Goal: Task Accomplishment & Management: Manage account settings

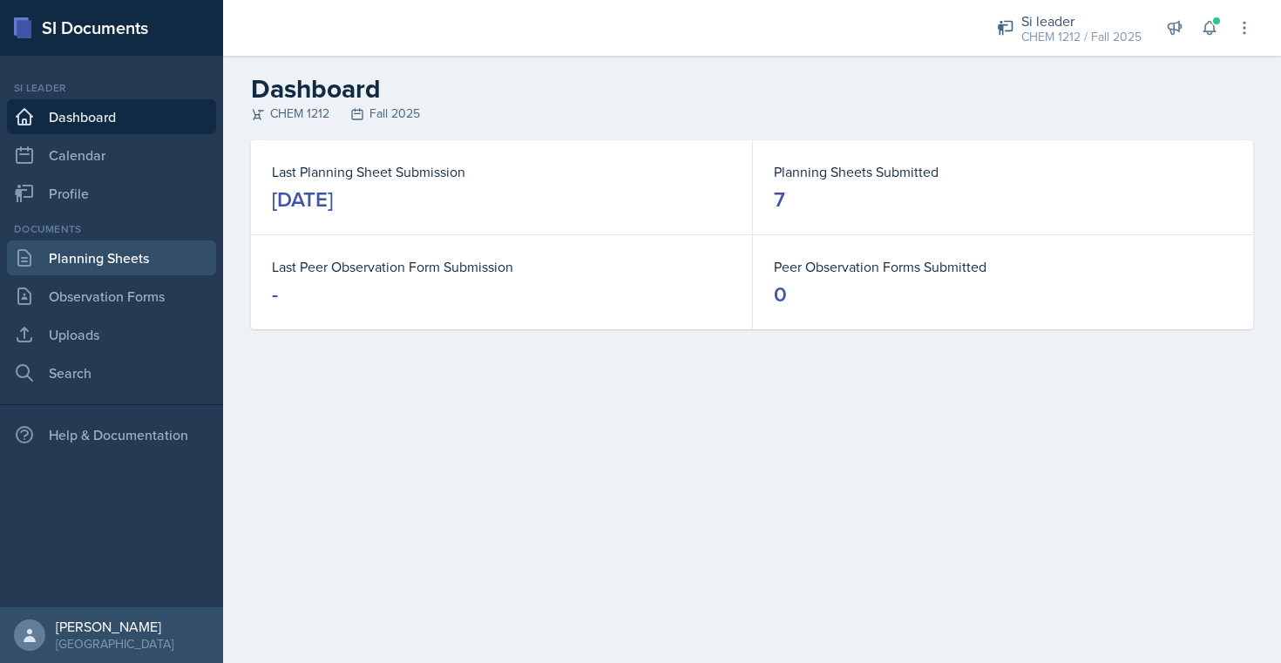
click at [139, 259] on link "Planning Sheets" at bounding box center [111, 257] width 209 height 35
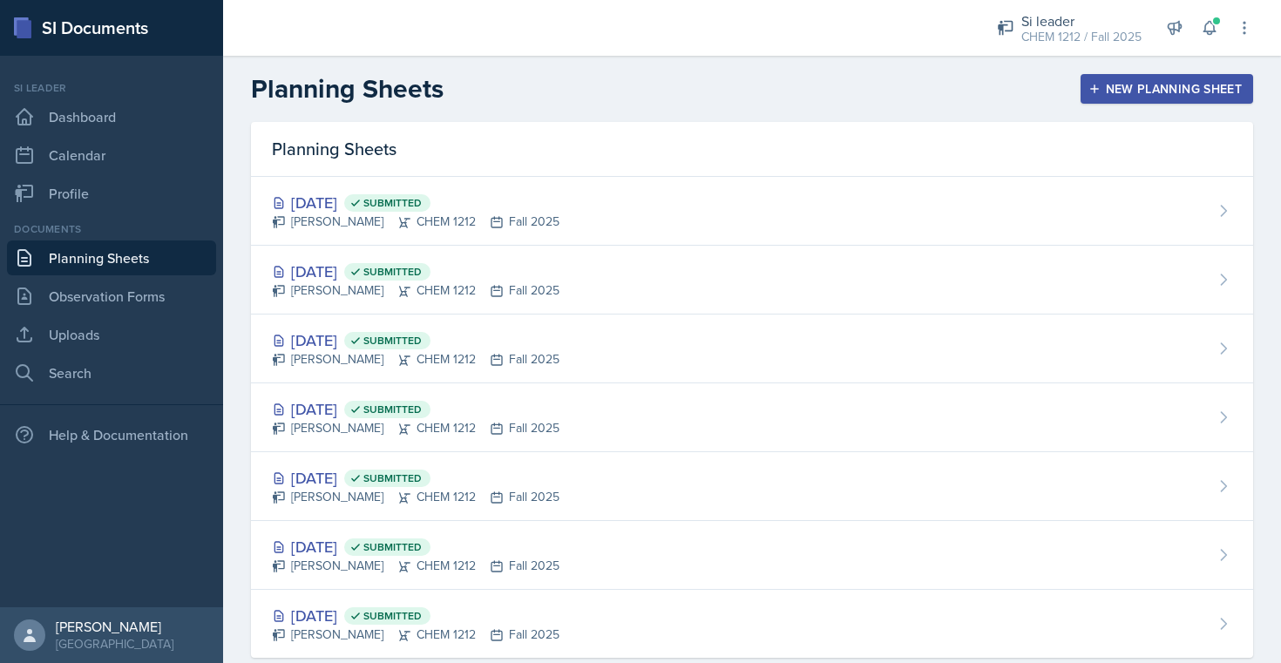
click at [1169, 99] on button "New Planning Sheet" at bounding box center [1166, 89] width 173 height 30
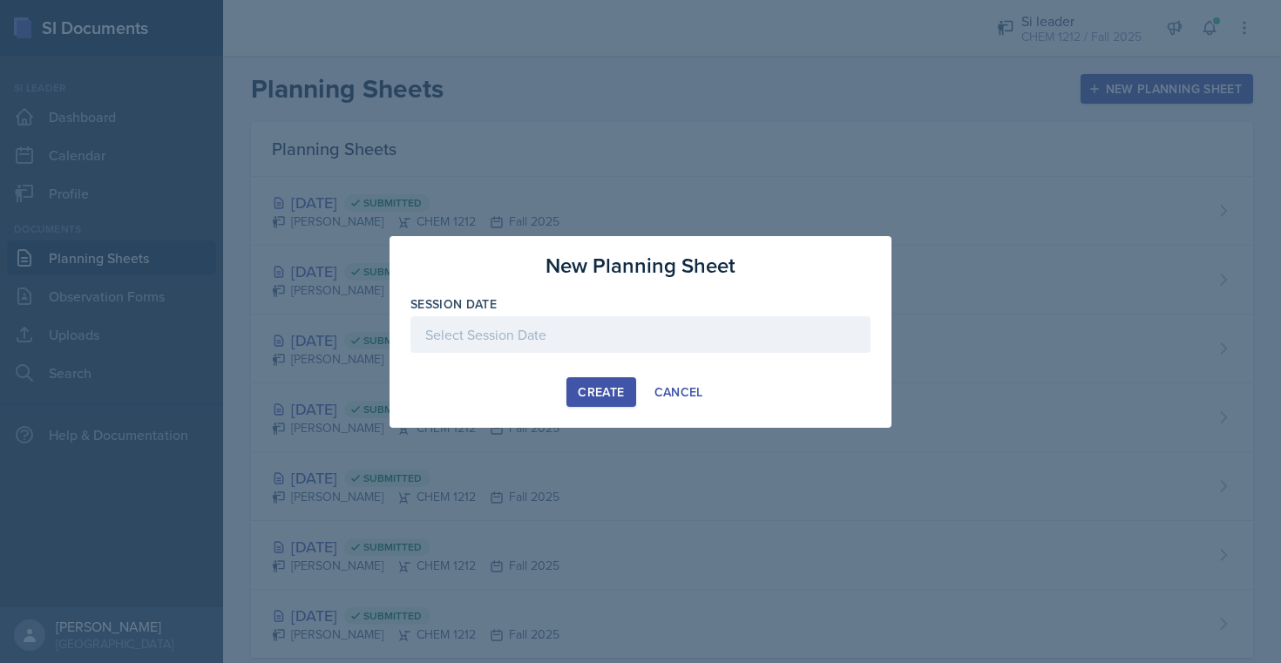
click at [598, 334] on div at bounding box center [640, 334] width 460 height 37
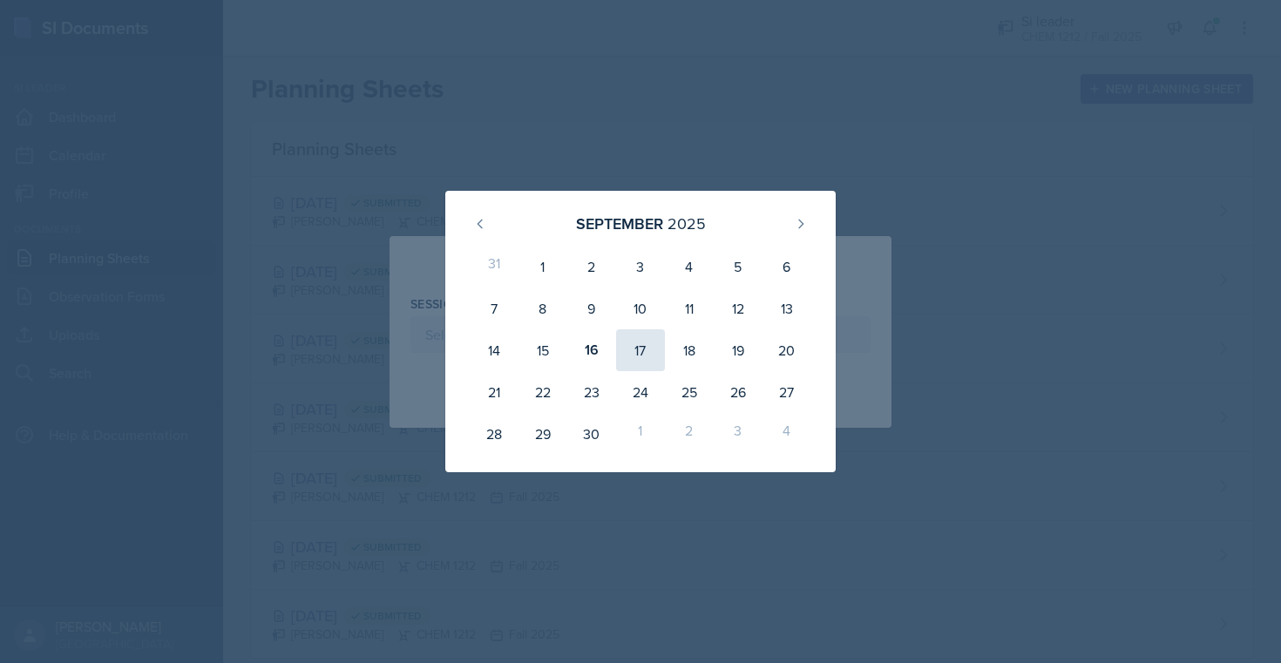
click at [639, 347] on div "17" at bounding box center [640, 350] width 49 height 42
type input "[DATE]"
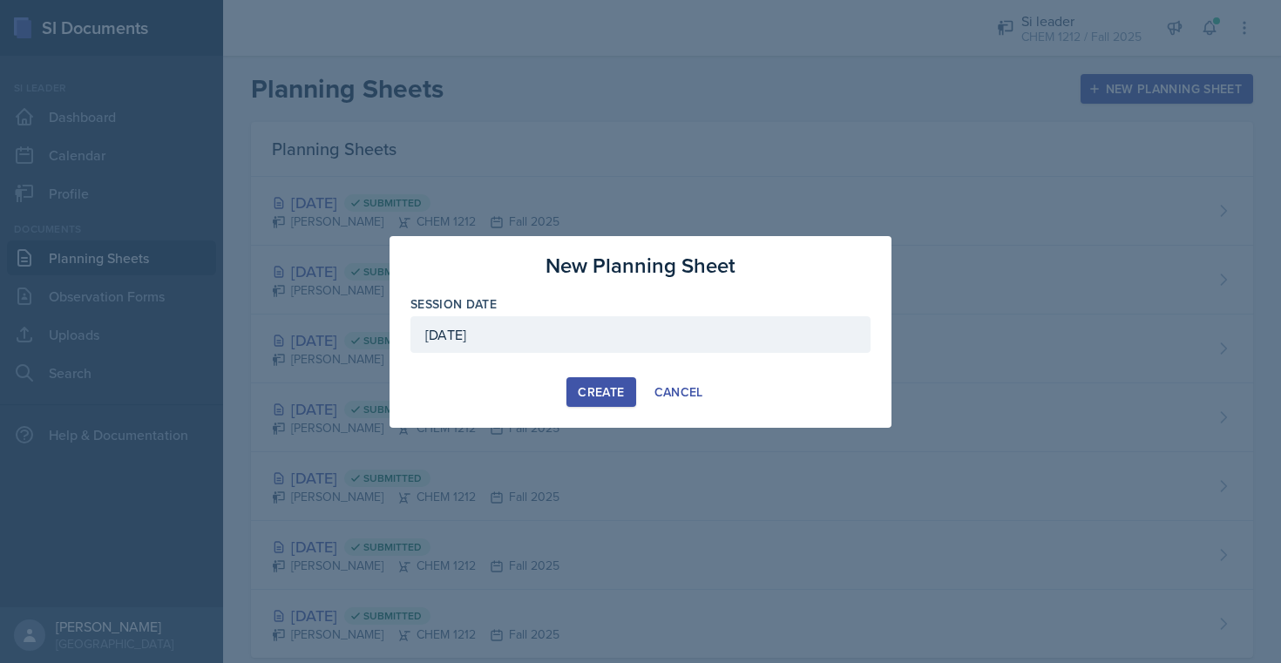
click at [611, 378] on button "Create" at bounding box center [600, 392] width 69 height 30
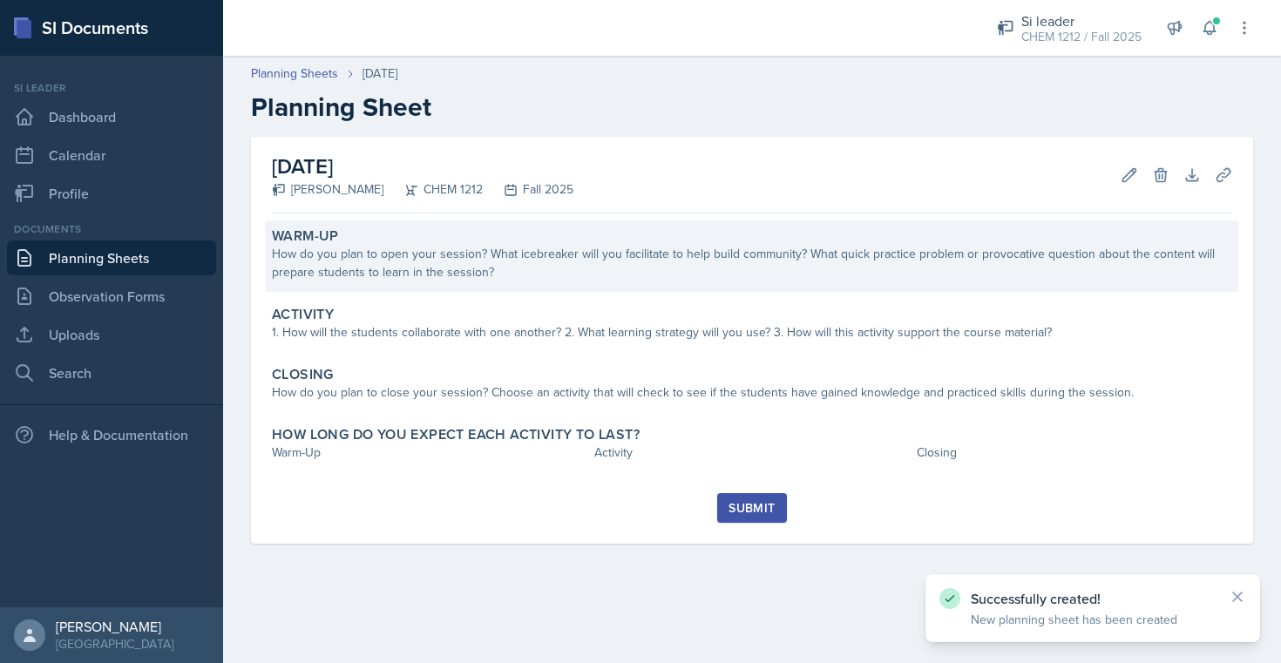
click at [576, 291] on div "Warm-Up How do you plan to open your session? What icebreaker will you facilita…" at bounding box center [752, 255] width 974 height 71
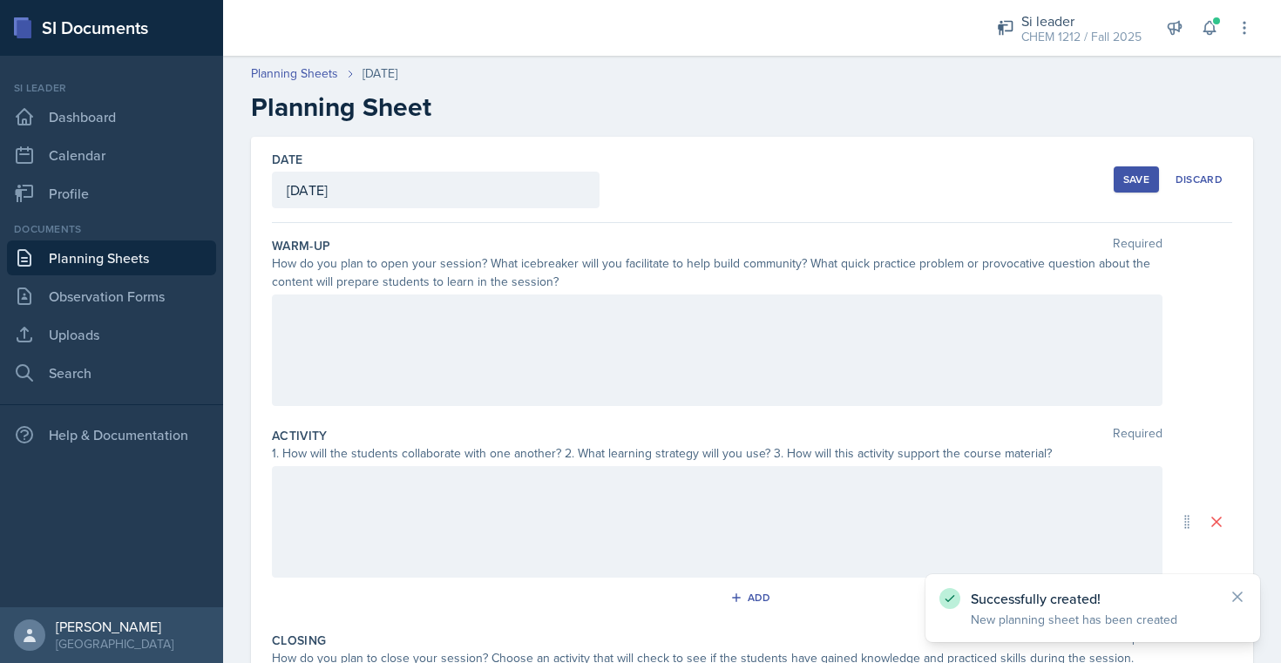
click at [538, 355] on div at bounding box center [717, 351] width 890 height 112
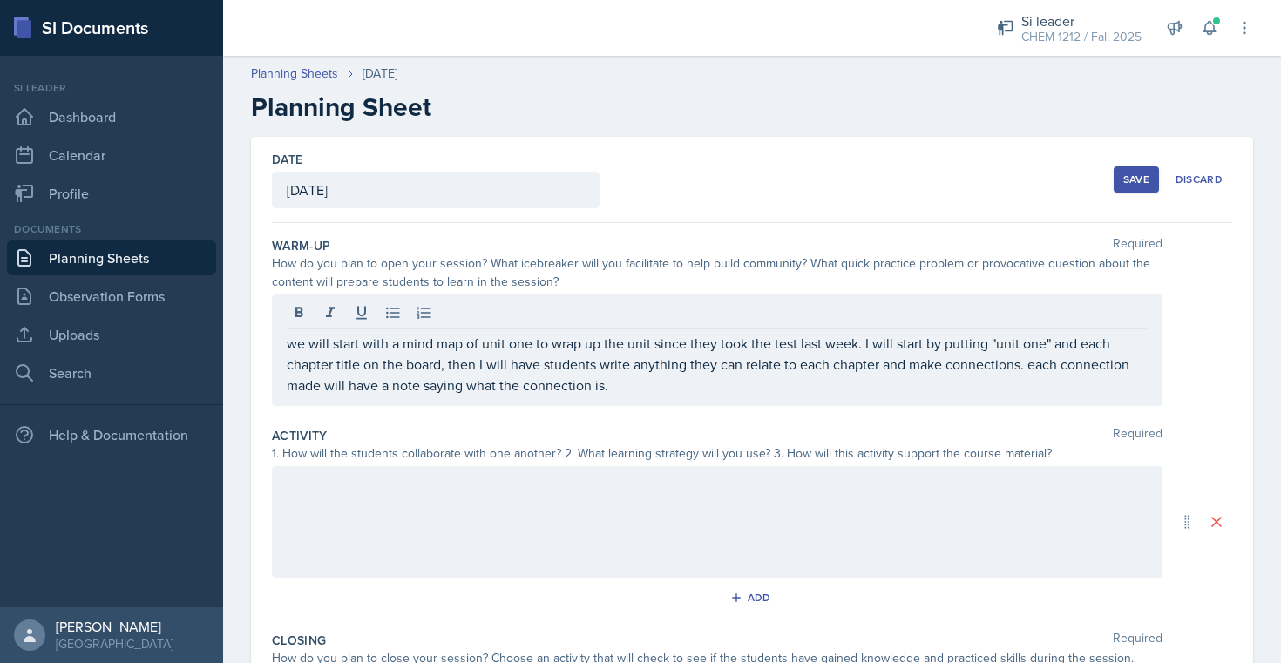
click at [494, 502] on div at bounding box center [717, 522] width 890 height 112
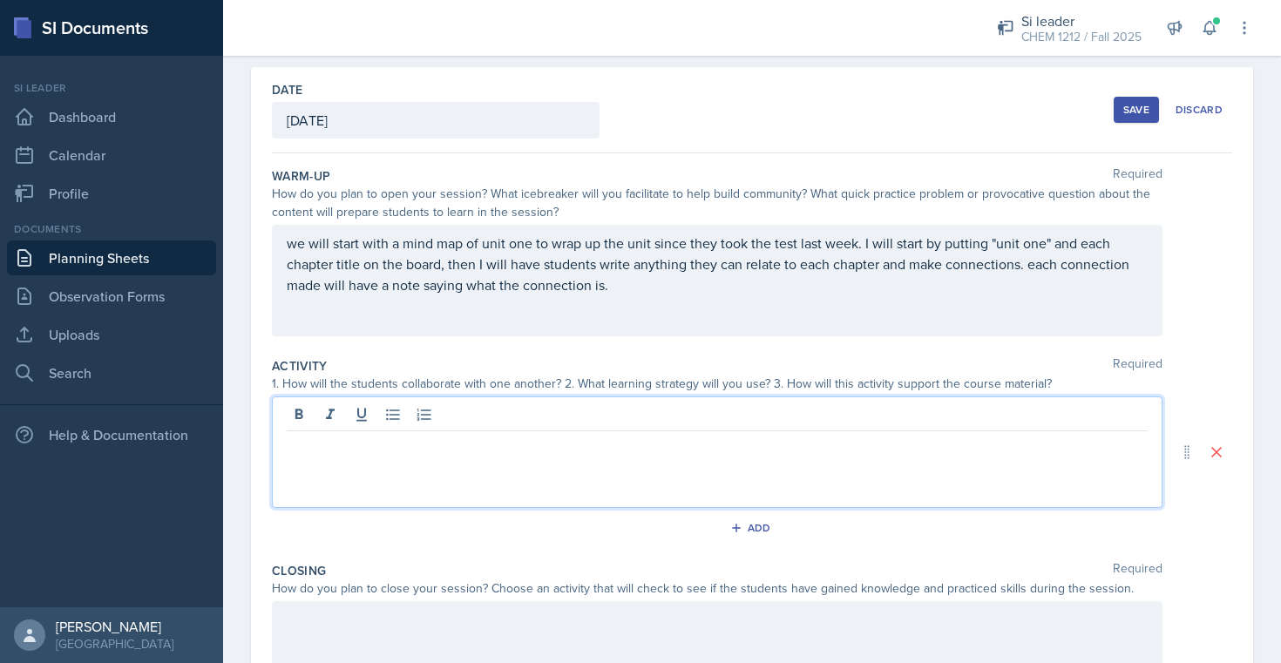
scroll to position [81, 0]
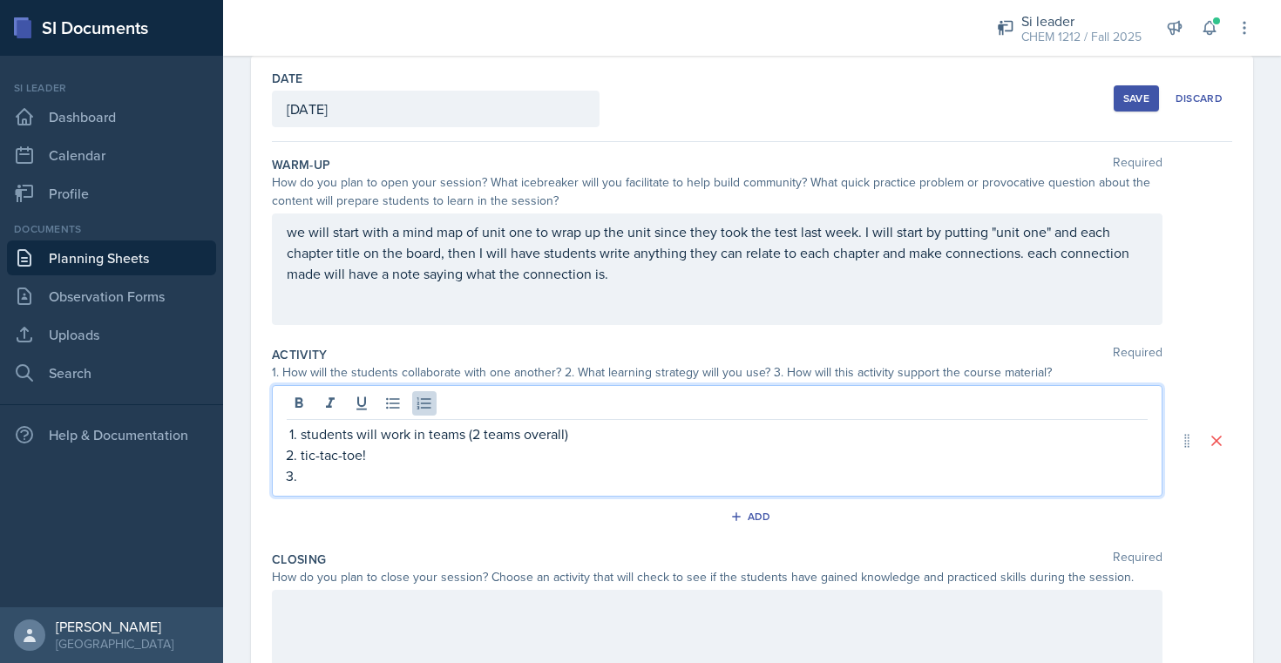
click at [440, 465] on p at bounding box center [724, 475] width 847 height 21
click at [457, 491] on div "students will work in teams (2 teams overall) tic-tac-toe!" at bounding box center [717, 441] width 890 height 112
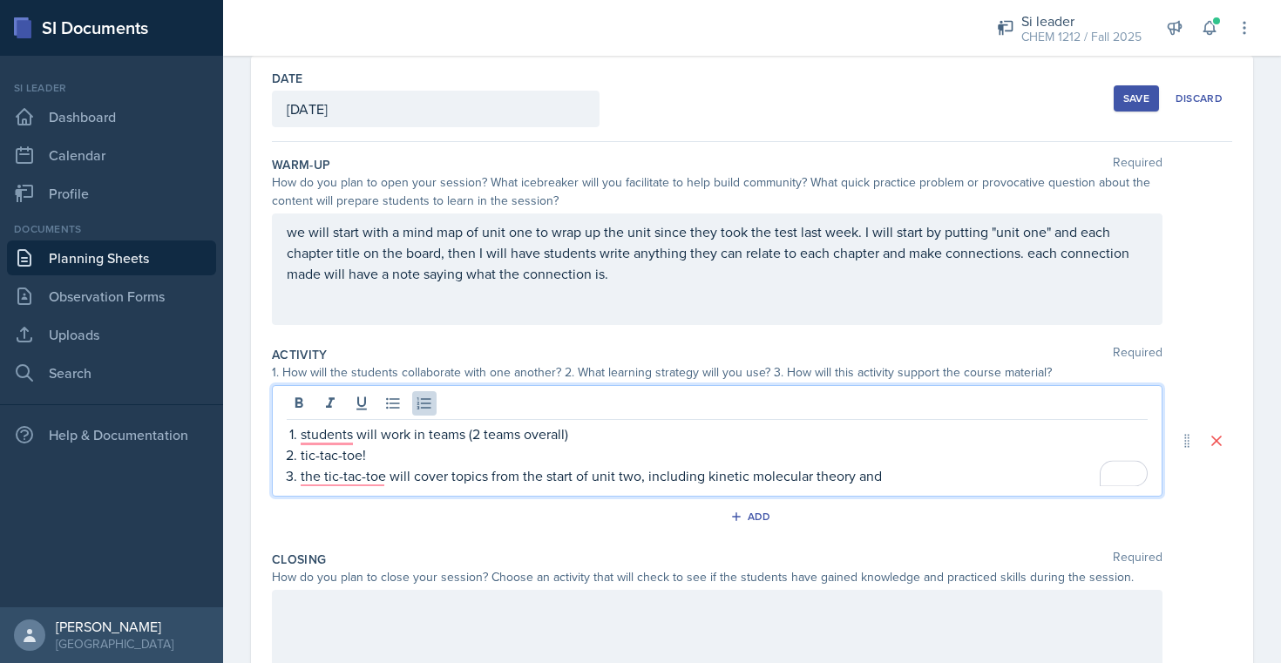
click at [587, 442] on p "students will work in teams (2 teams overall)" at bounding box center [724, 433] width 847 height 21
click at [923, 480] on p "the tic-tac-toe will cover topics from the start of unit two, including kinetic…" at bounding box center [724, 475] width 847 height 21
click at [677, 477] on p "the tic-tac-toe will cover topics from the start of unit two, including kinetic…" at bounding box center [724, 475] width 847 height 21
click at [911, 497] on div "Activity Required 1. How will the students collaborate with one another? 2. Wha…" at bounding box center [752, 441] width 960 height 205
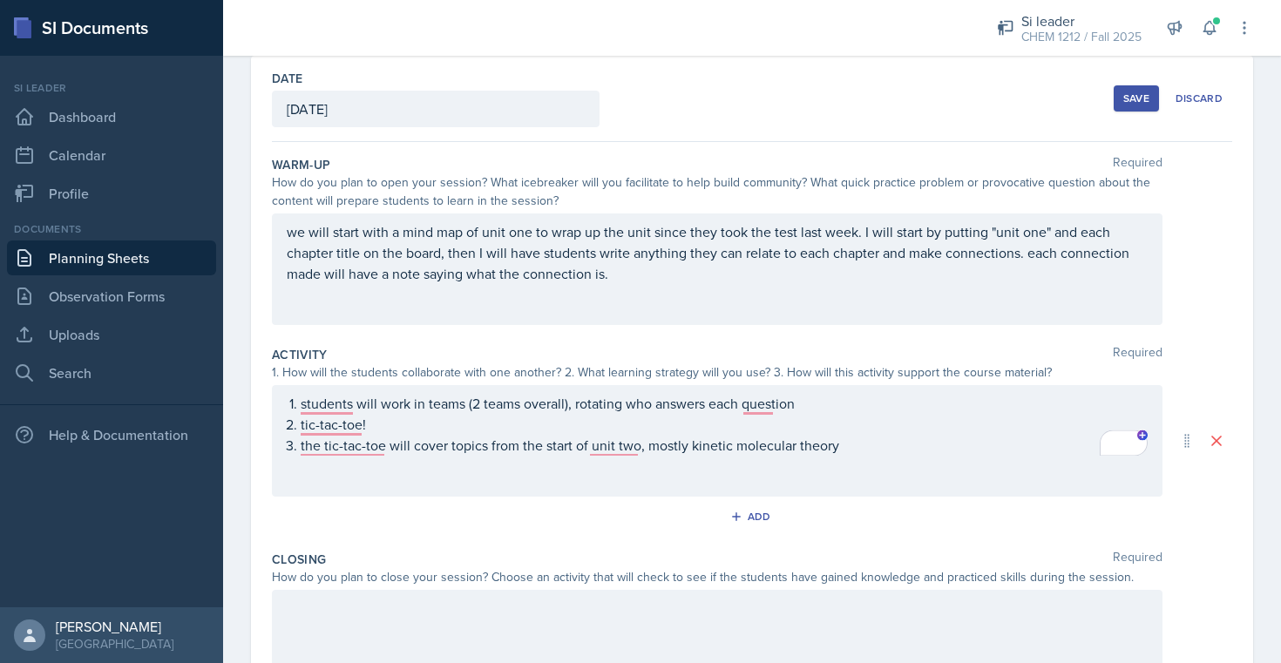
click at [911, 480] on div "students will work in teams (2 teams overall), rotating who answers each questi…" at bounding box center [717, 441] width 890 height 112
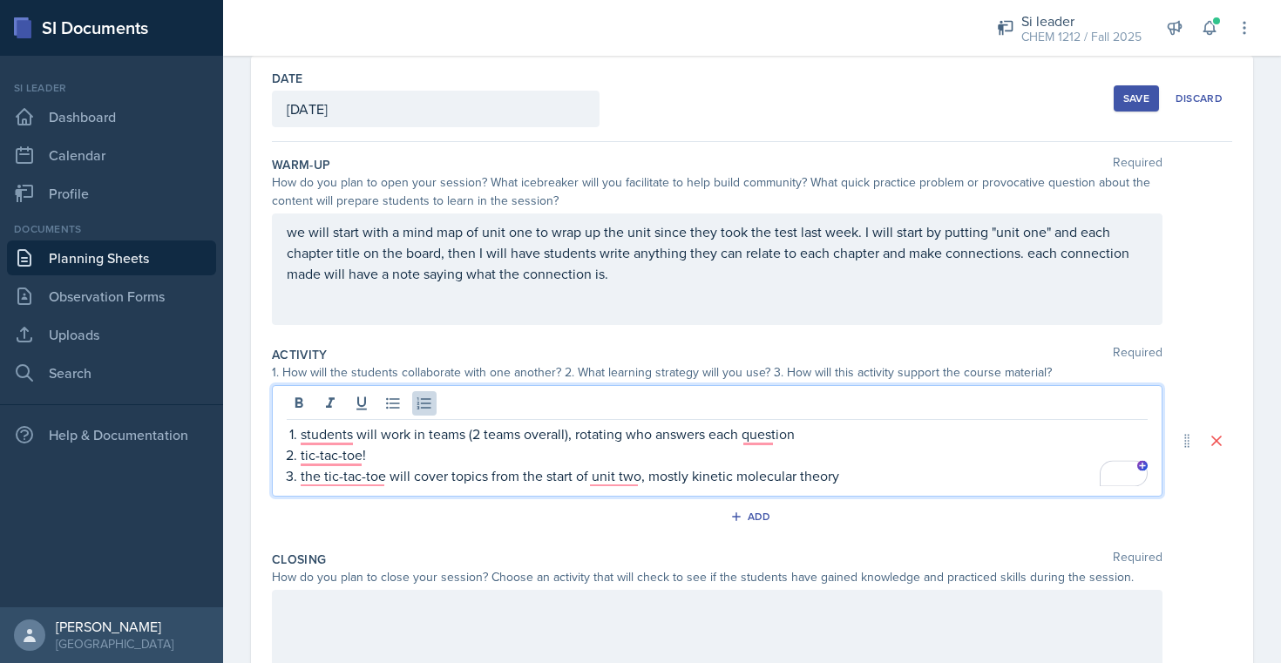
scroll to position [112, 0]
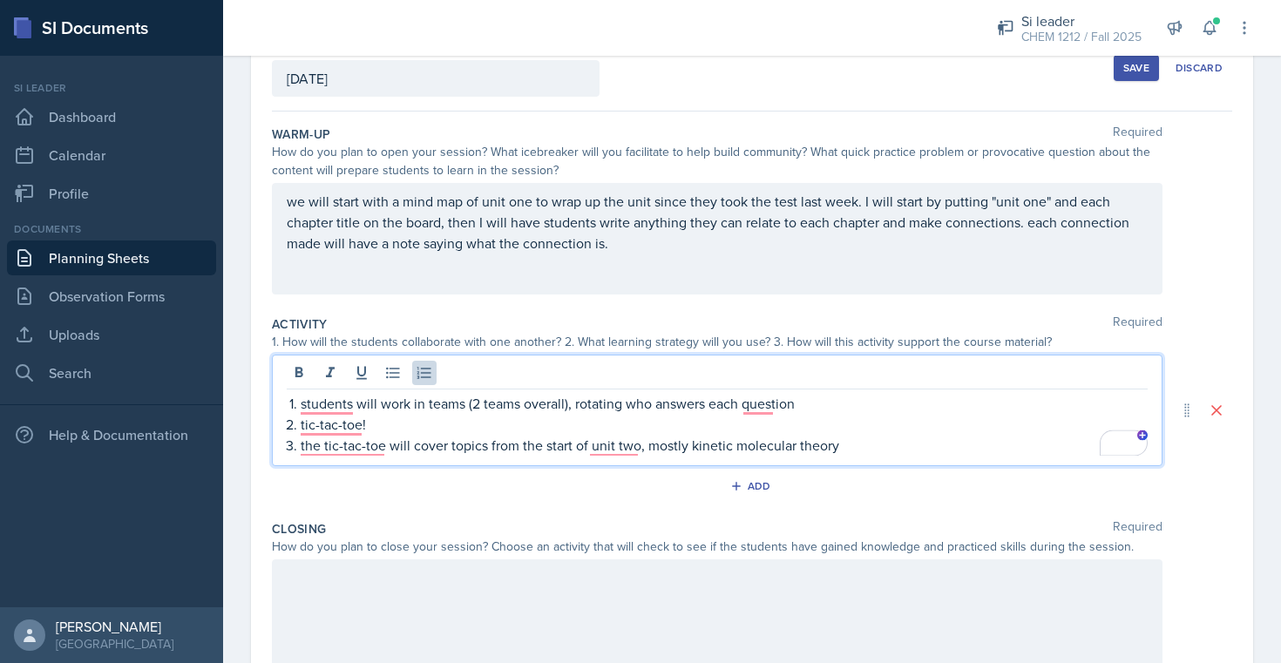
click at [606, 423] on p "tic-tac-toe!" at bounding box center [724, 424] width 847 height 21
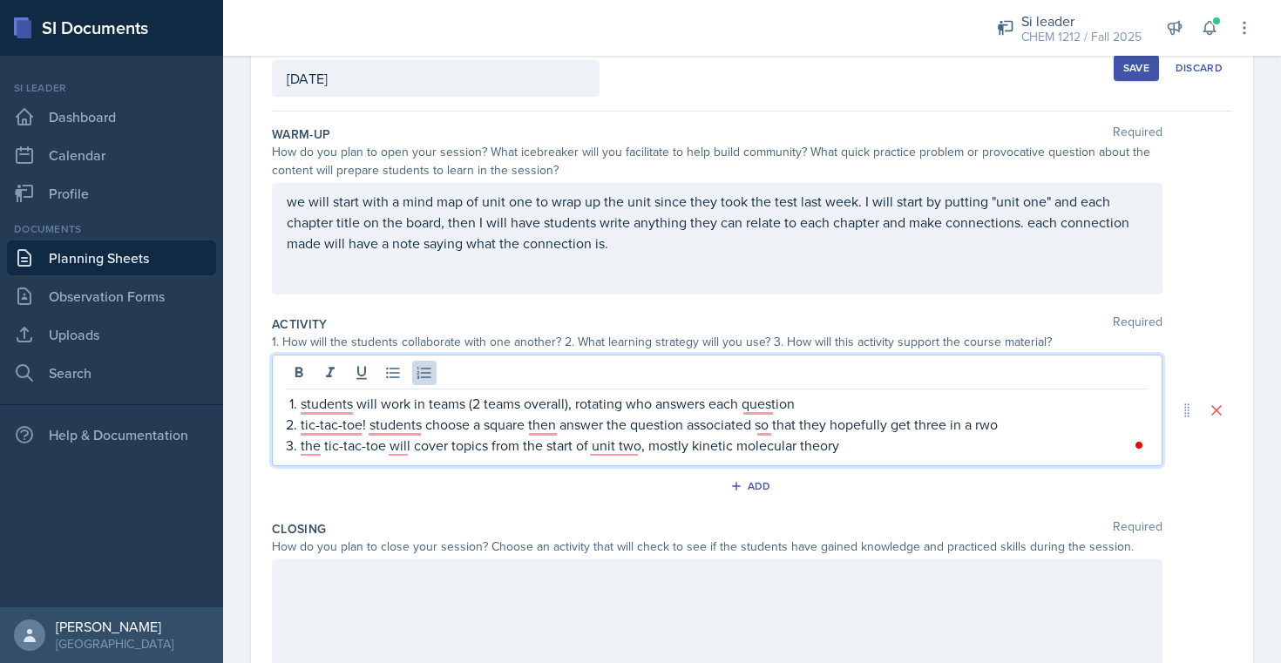
click at [396, 601] on div at bounding box center [717, 615] width 890 height 112
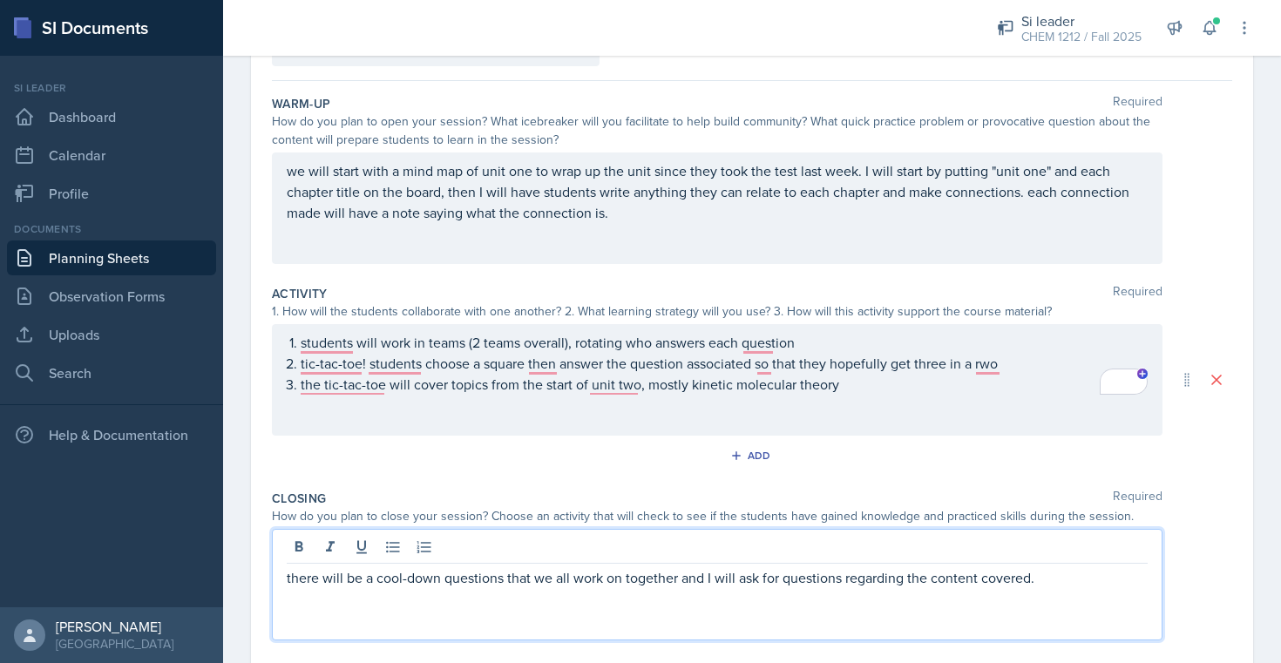
scroll to position [0, 0]
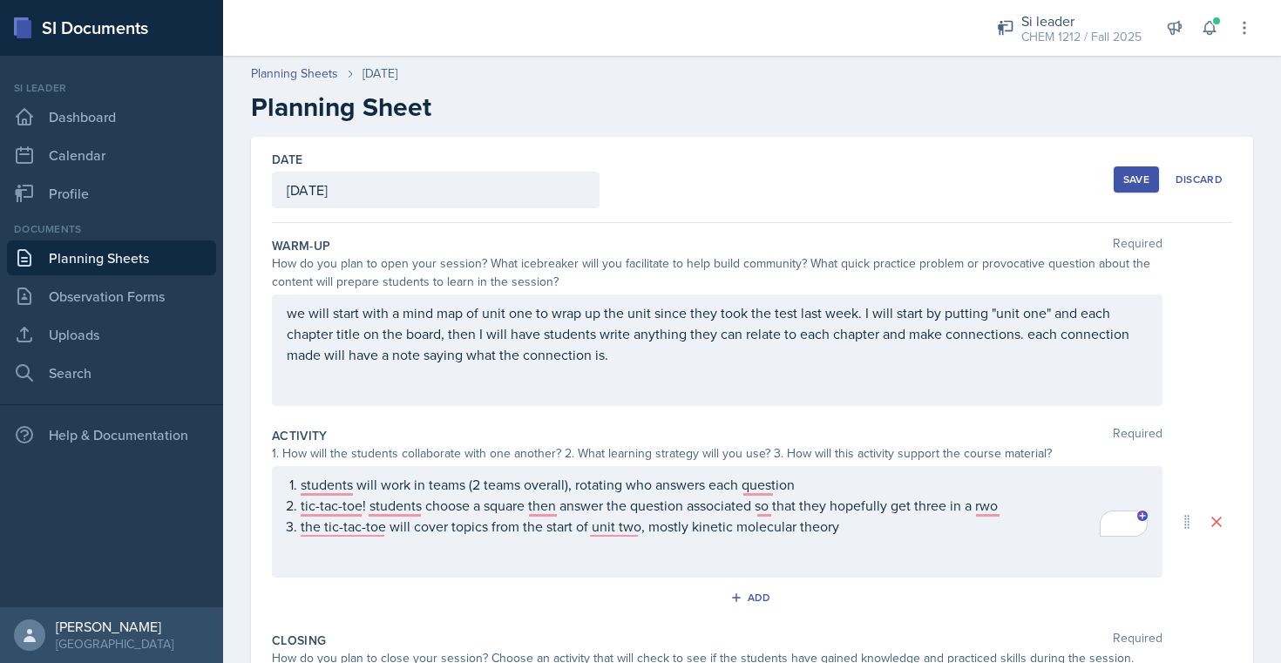
click at [1155, 162] on div "Save Discard" at bounding box center [1173, 179] width 118 height 40
click at [1147, 170] on button "Save" at bounding box center [1136, 179] width 45 height 26
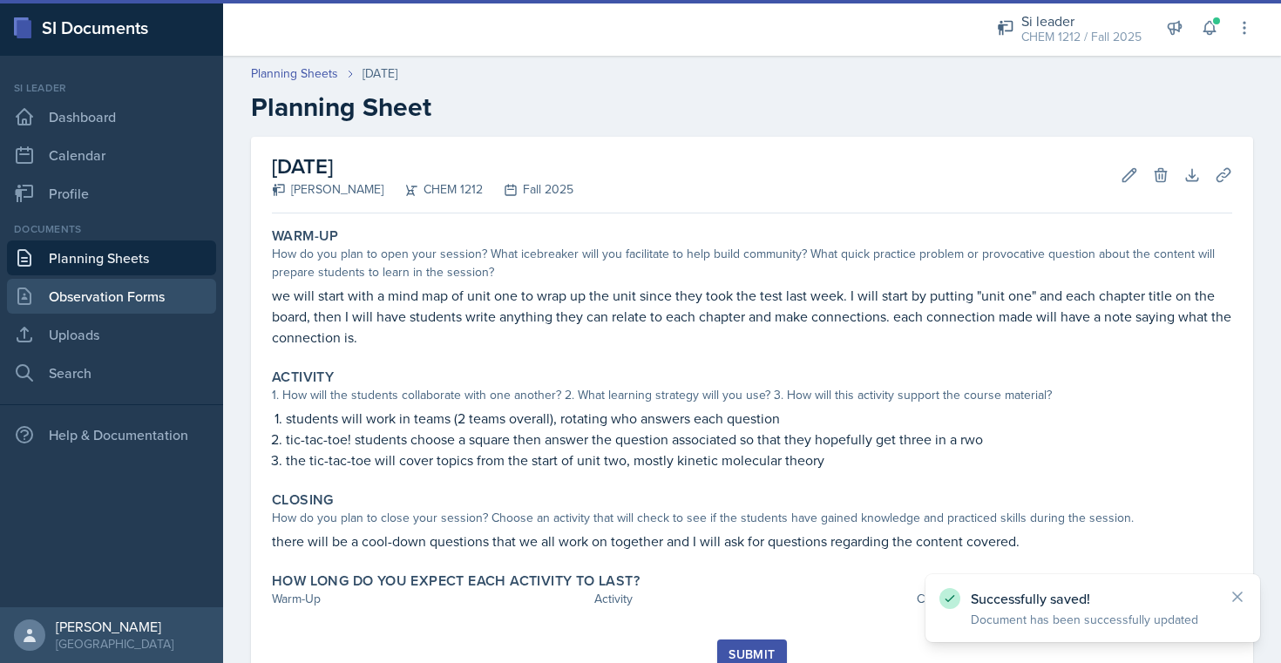
click at [200, 285] on link "Observation Forms" at bounding box center [111, 296] width 209 height 35
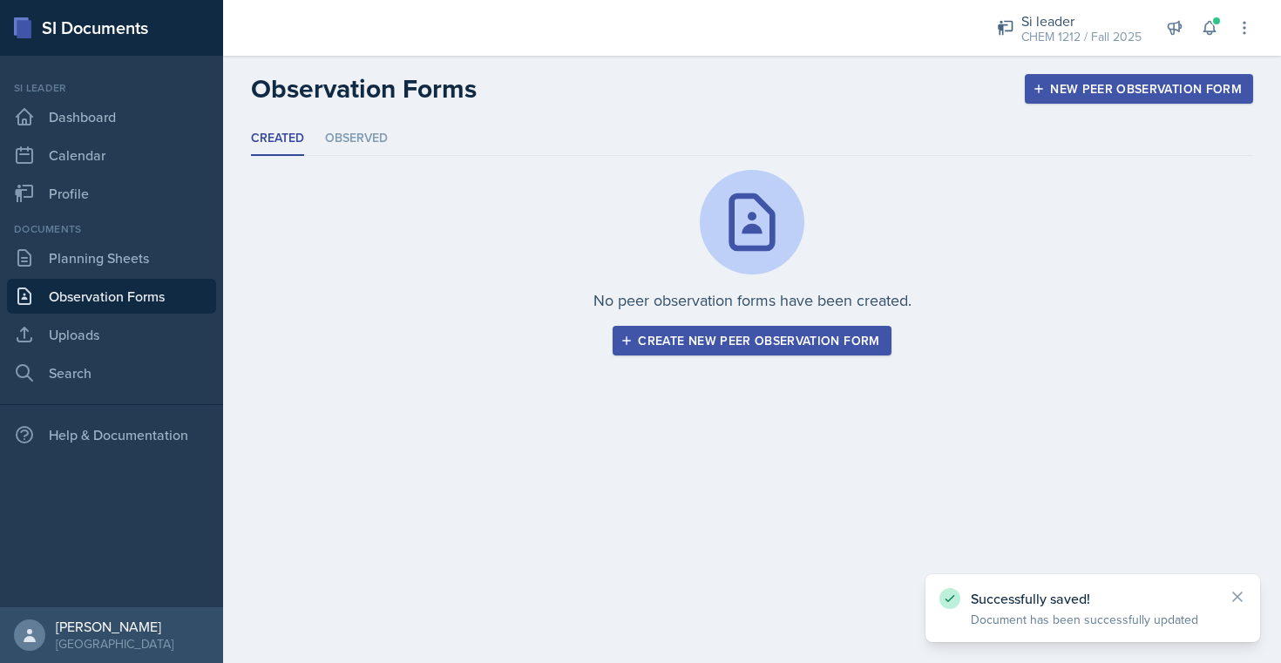
click at [1171, 79] on button "New Peer Observation Form" at bounding box center [1139, 89] width 228 height 30
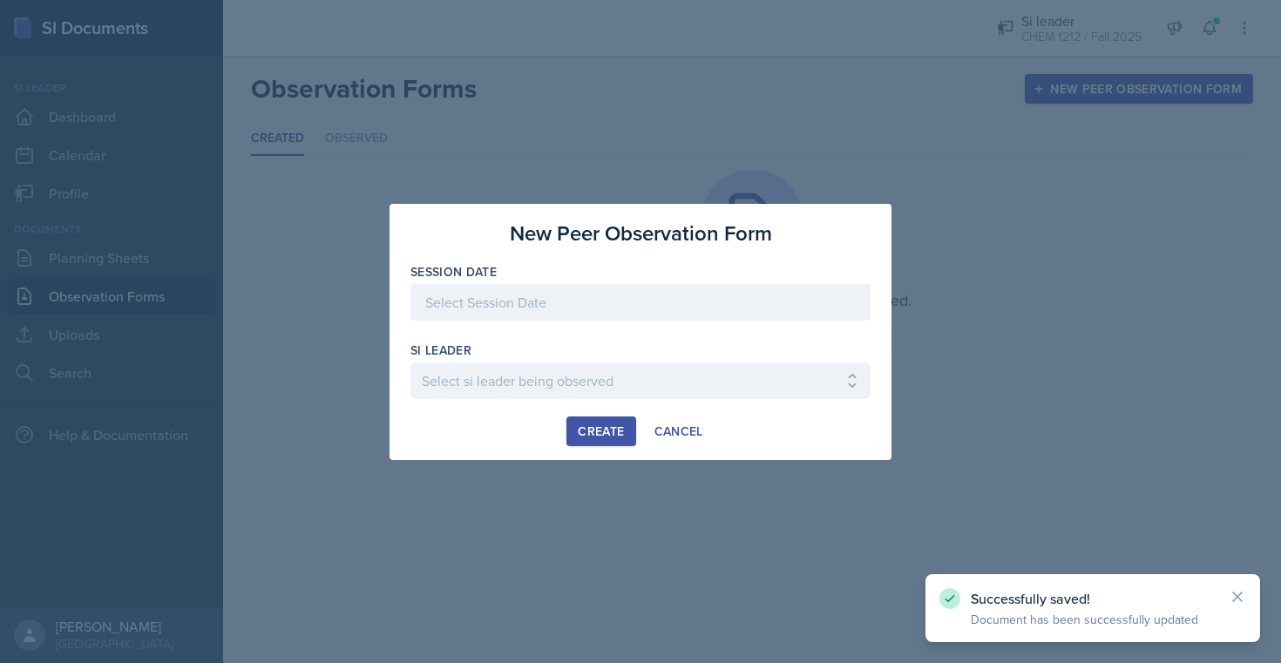
click at [615, 302] on div at bounding box center [640, 302] width 460 height 37
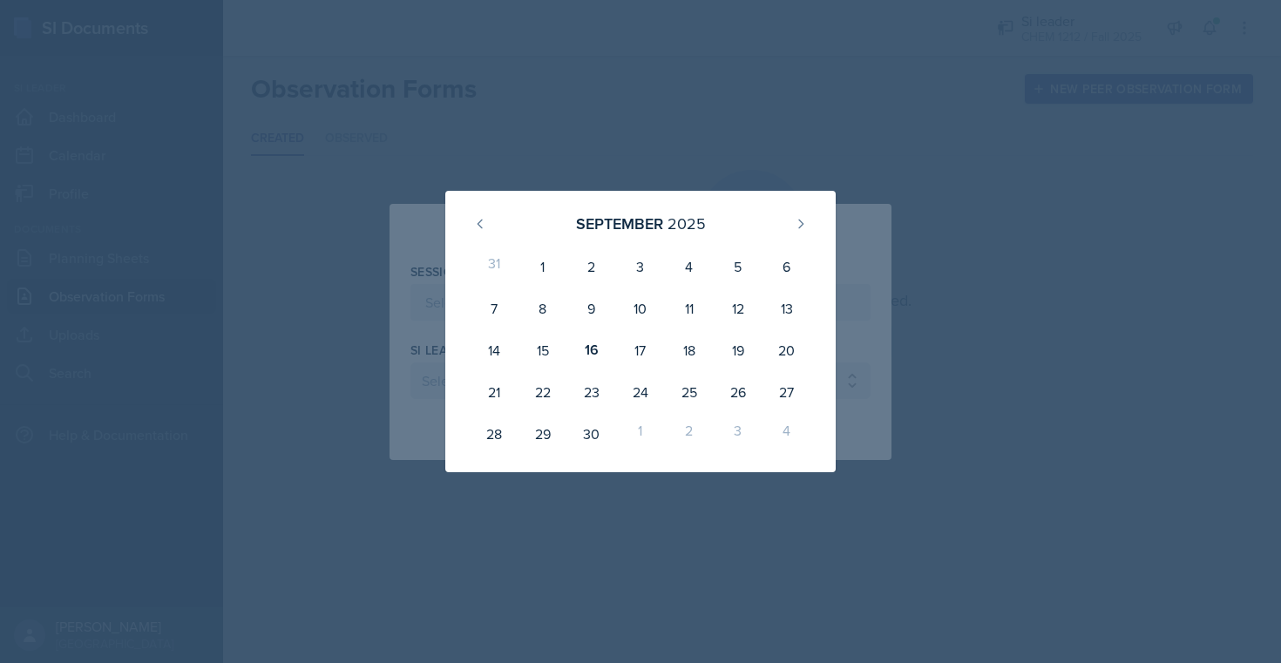
click at [735, 152] on div at bounding box center [640, 331] width 1281 height 663
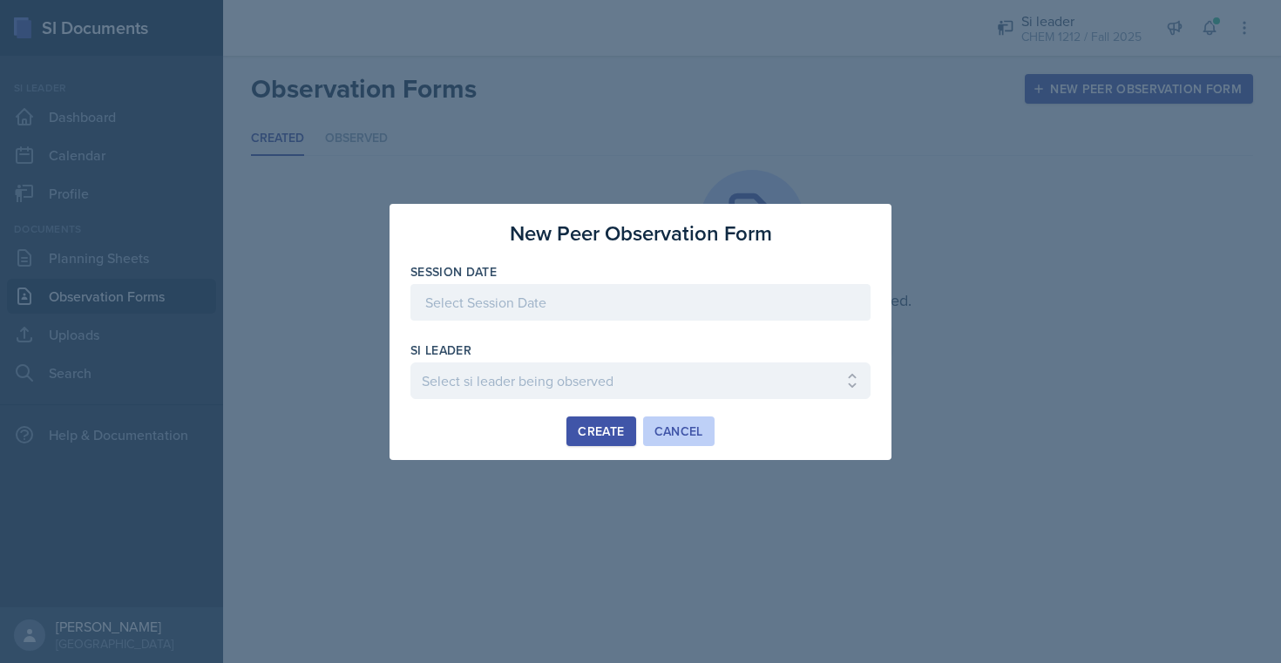
click at [687, 430] on div "Cancel" at bounding box center [678, 431] width 49 height 14
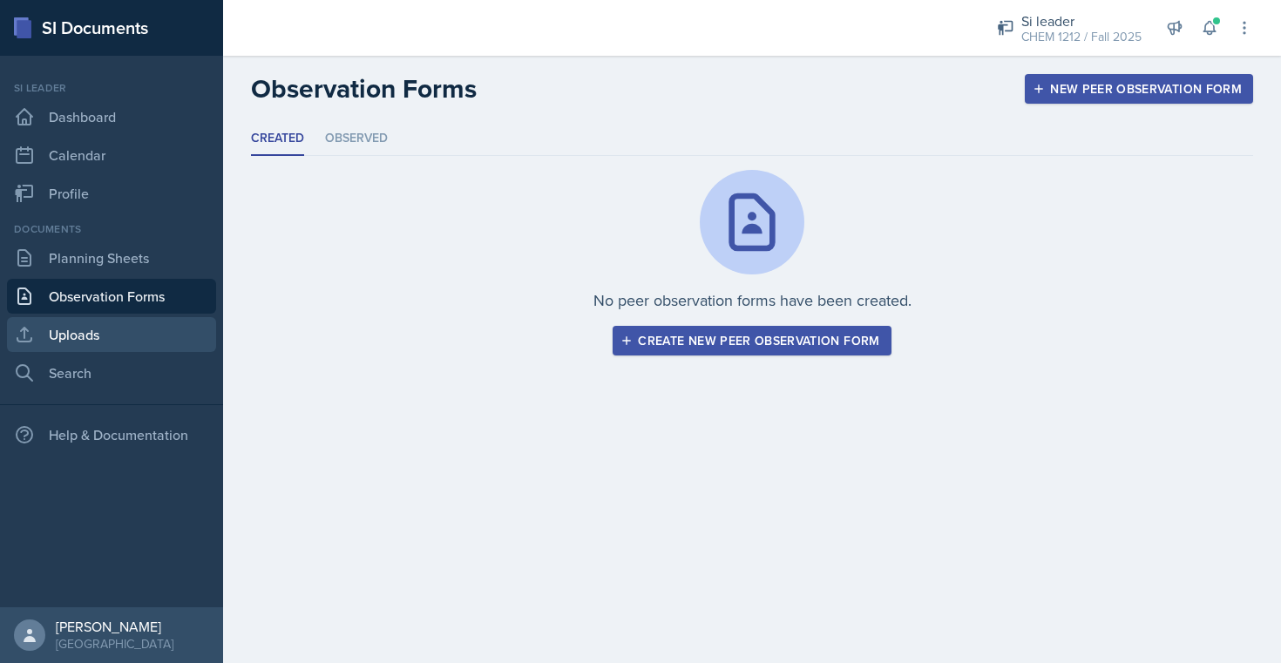
click at [133, 326] on link "Uploads" at bounding box center [111, 334] width 209 height 35
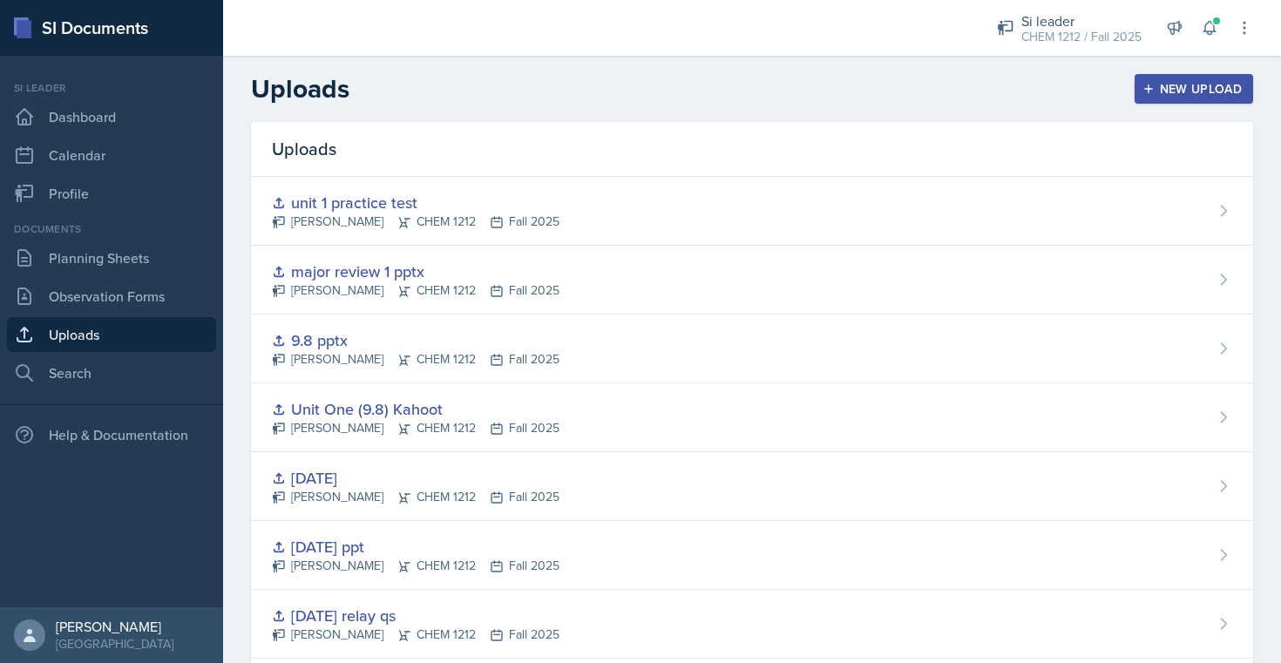
click at [1202, 74] on button "New Upload" at bounding box center [1193, 89] width 119 height 30
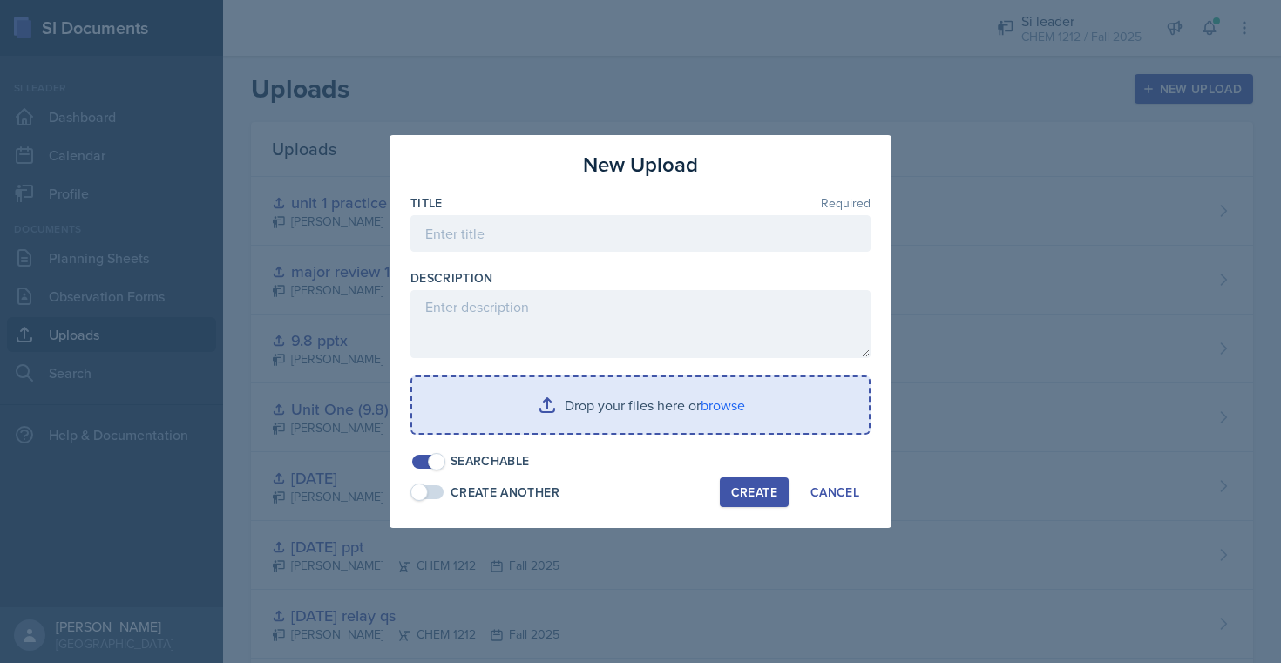
click at [661, 389] on input "file" at bounding box center [640, 405] width 457 height 56
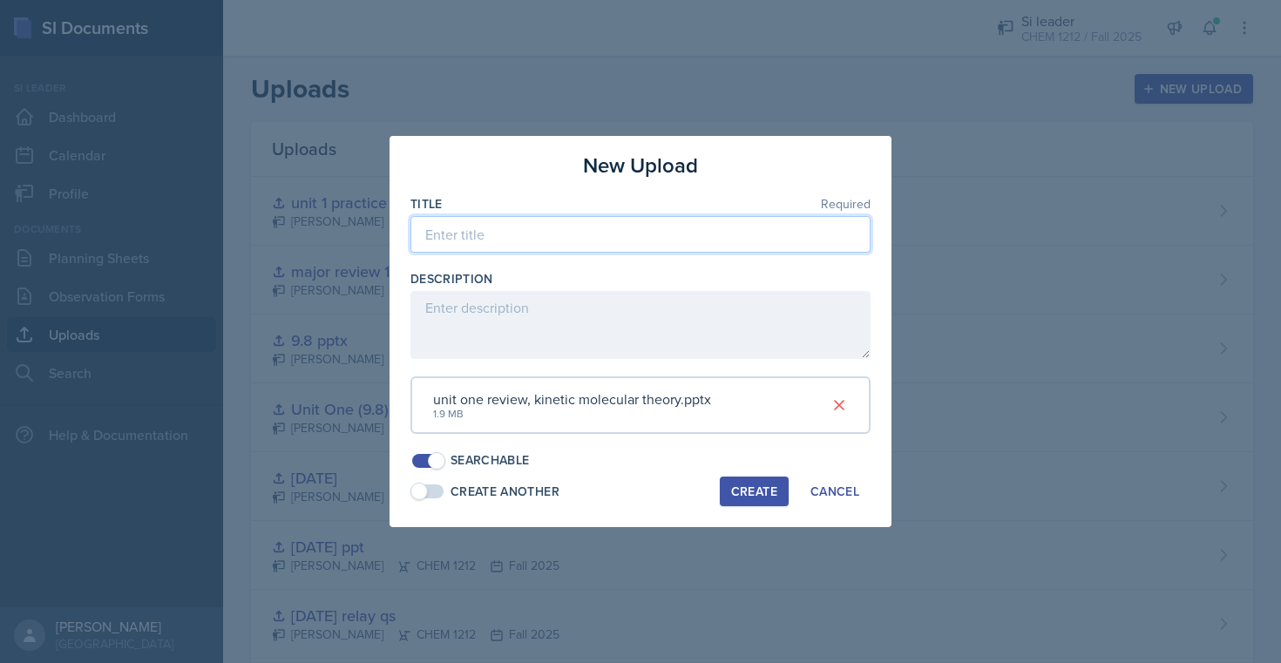
click at [687, 228] on input at bounding box center [640, 234] width 460 height 37
type input "[DATE] pptx"
click at [743, 478] on button "Create" at bounding box center [754, 492] width 69 height 30
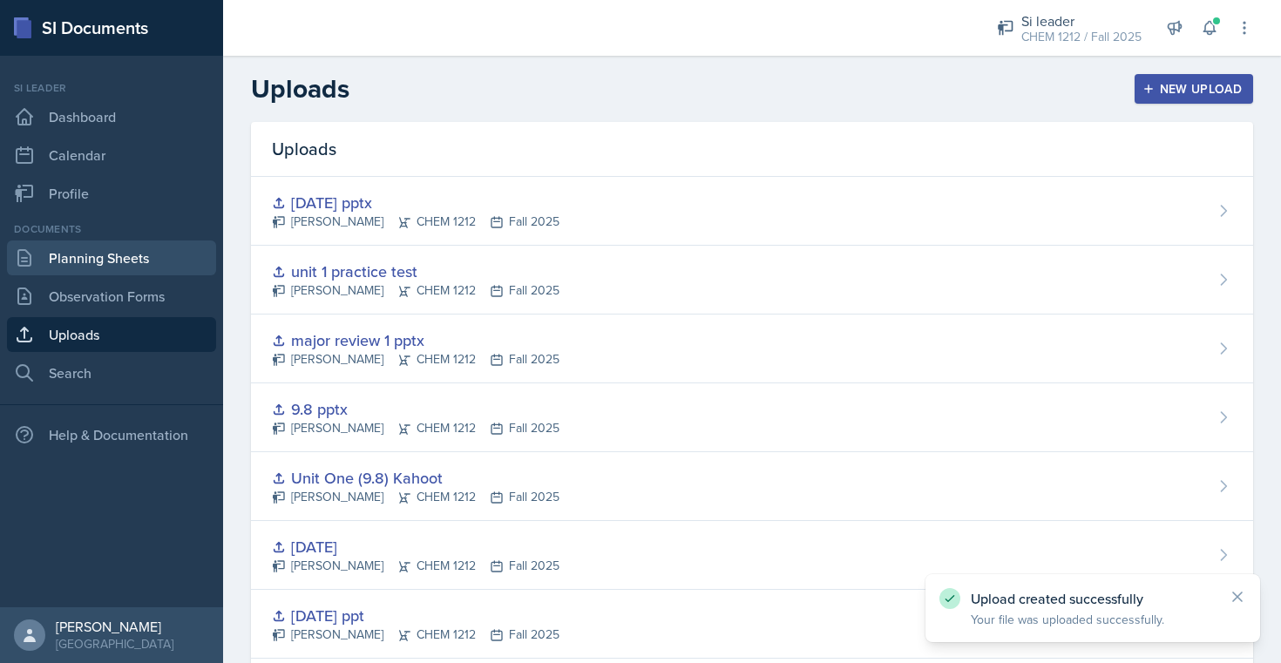
click at [121, 250] on link "Planning Sheets" at bounding box center [111, 257] width 209 height 35
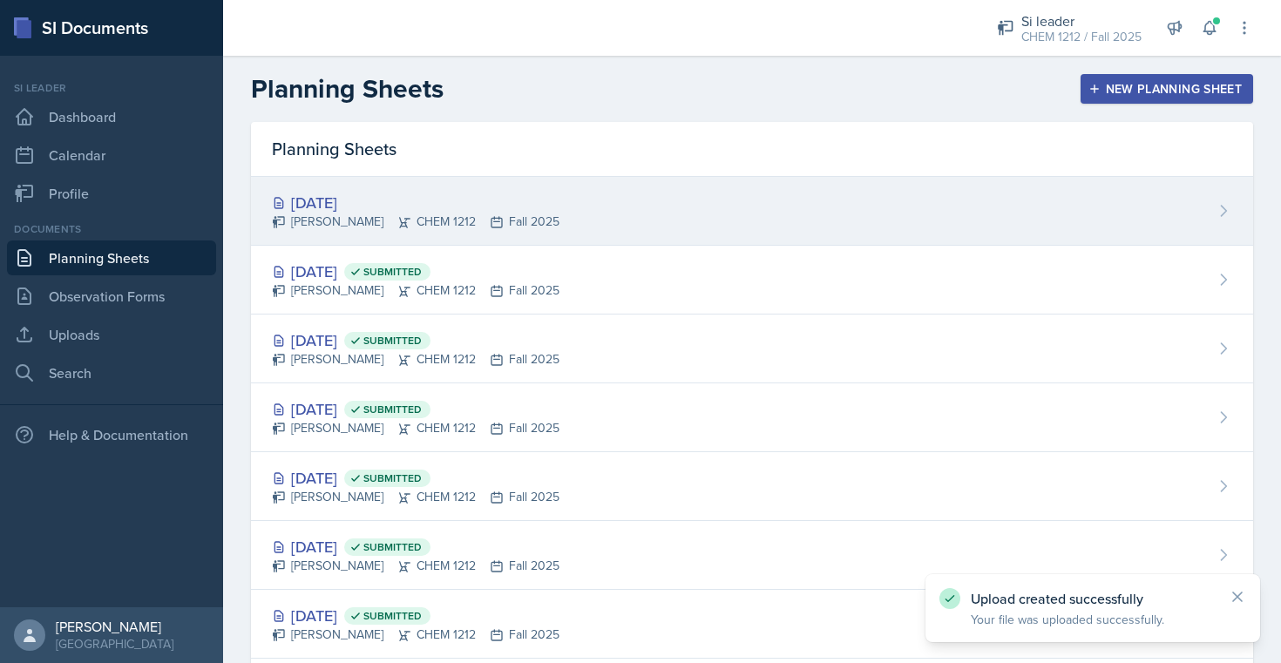
click at [1101, 212] on div "[DATE] [PERSON_NAME] CHEM 1212 Fall 2025" at bounding box center [752, 211] width 1002 height 69
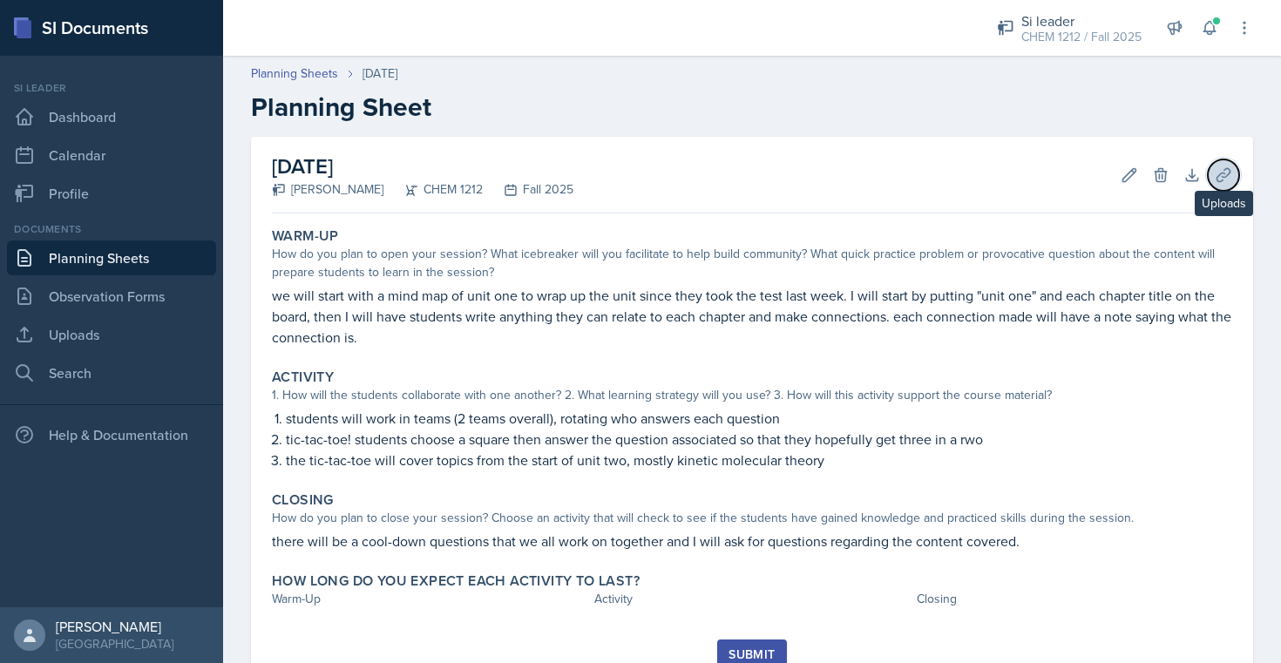
click at [1226, 173] on icon at bounding box center [1223, 174] width 17 height 17
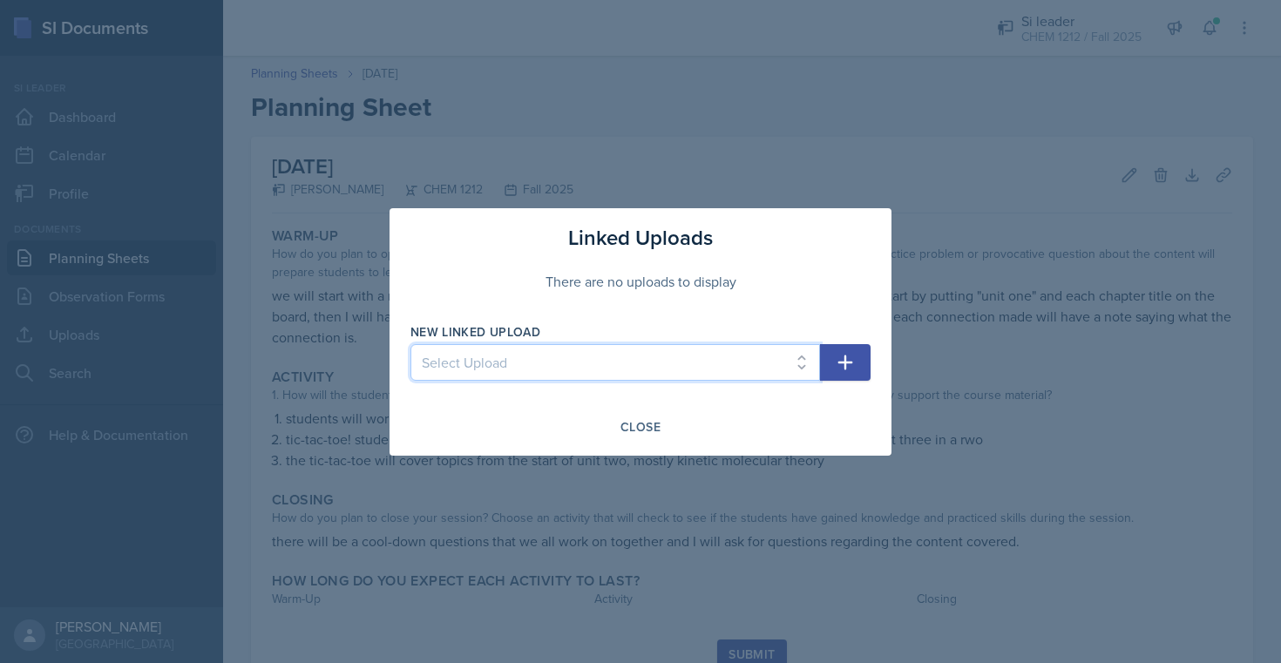
click at [499, 371] on select "Select Upload [DATE] ppt [DATE] relay qs [DATE] ppt [DATE] Unit One (9.8) Kahoo…" at bounding box center [615, 362] width 410 height 37
select select "df0b8f49-4eab-4824-b935-d7669a4ea8c5"
click at [860, 355] on button "button" at bounding box center [845, 362] width 51 height 37
select select
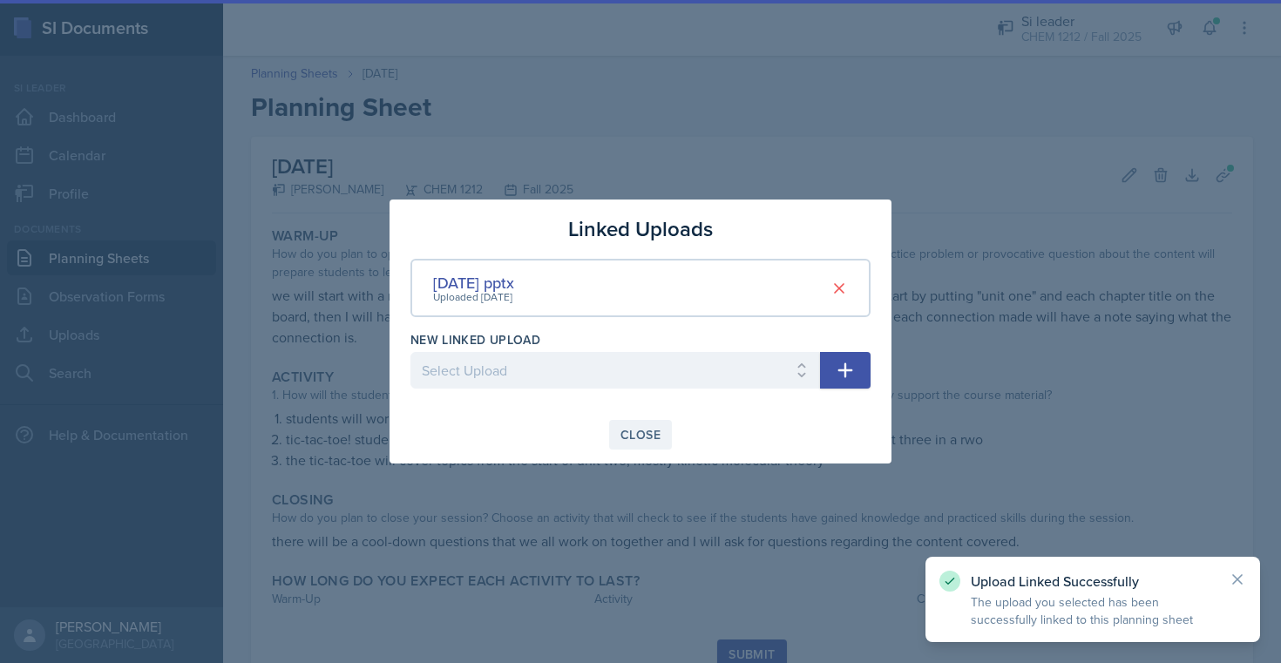
click at [654, 428] on div "Close" at bounding box center [640, 435] width 40 height 14
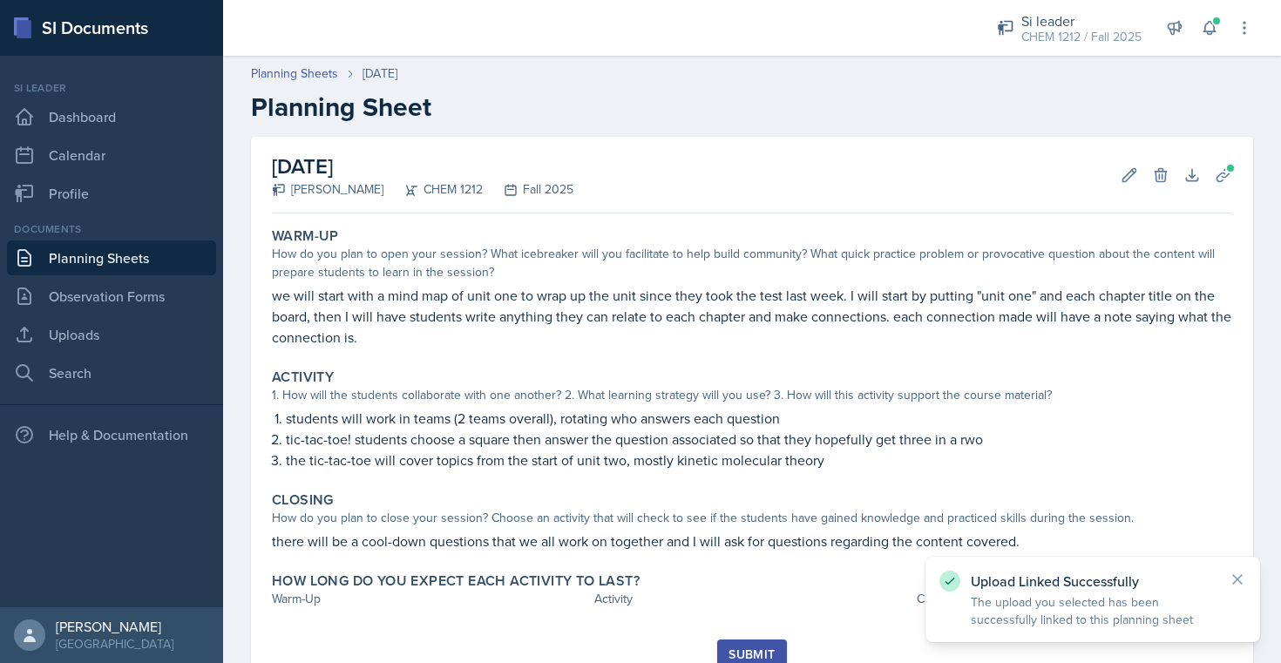
click at [653, 565] on div "Warm-Up How do you plan to open your session? What icebreaker will you facilita…" at bounding box center [752, 429] width 960 height 419
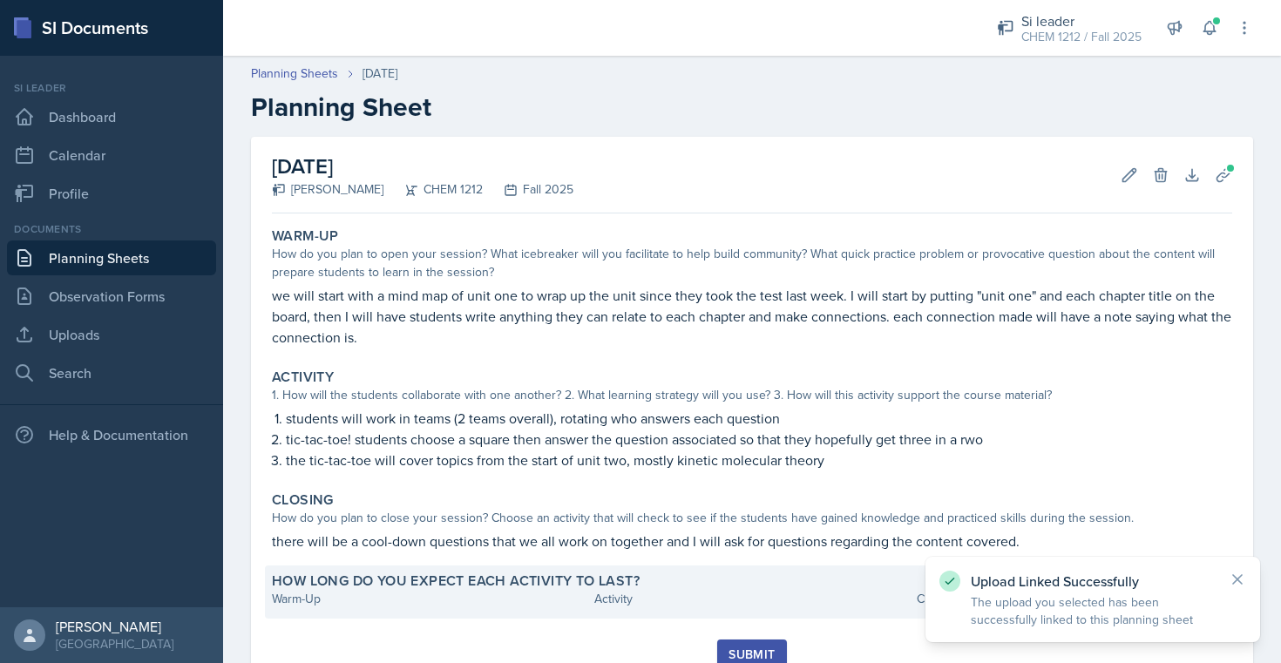
click at [627, 566] on div "How long do you expect each activity to last? Warm-Up Activity Closing" at bounding box center [752, 591] width 974 height 53
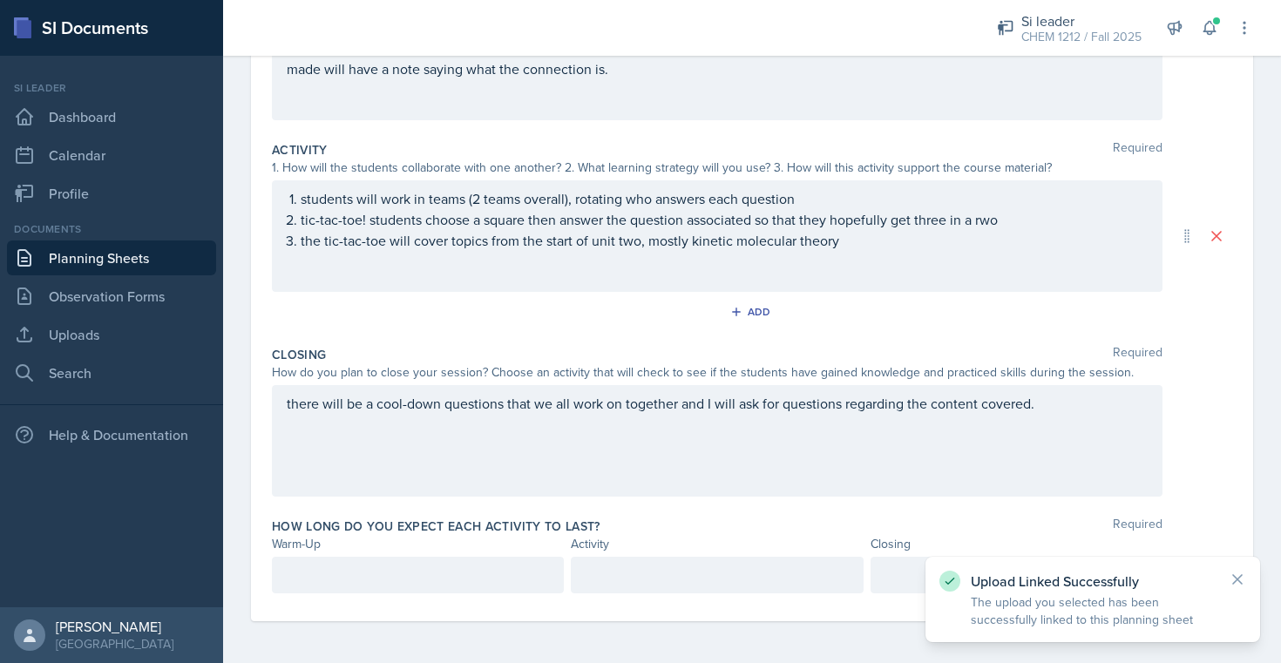
click at [393, 586] on div at bounding box center [418, 575] width 292 height 37
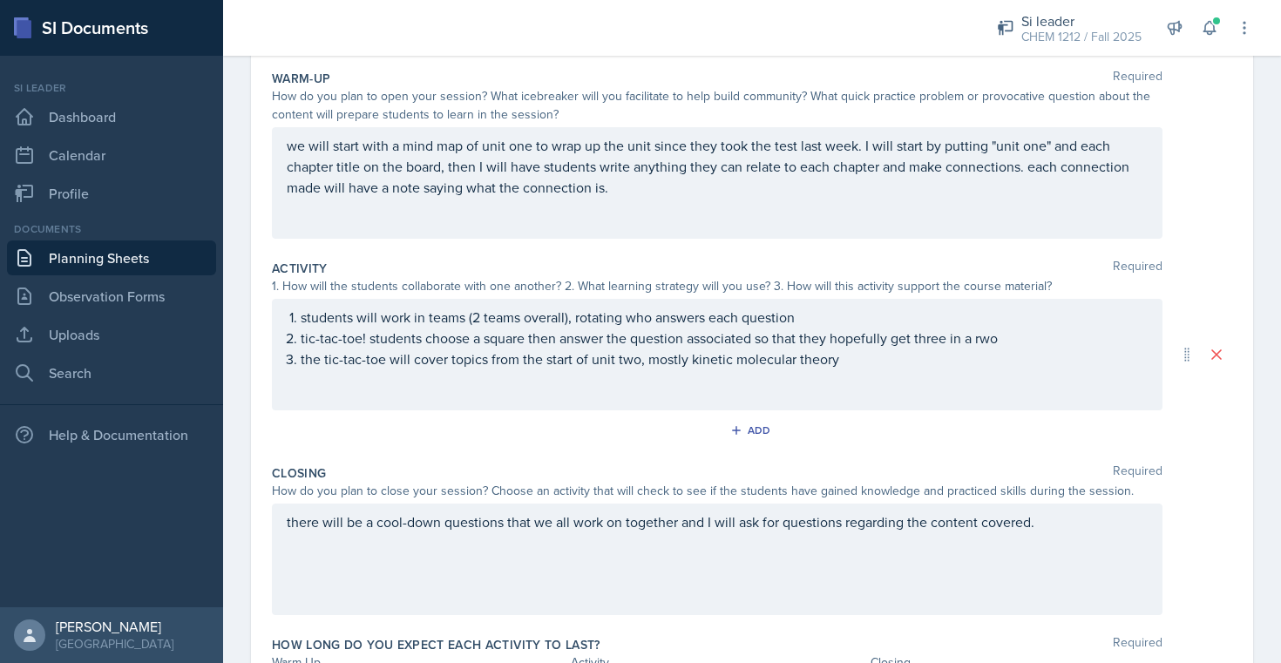
scroll to position [316, 0]
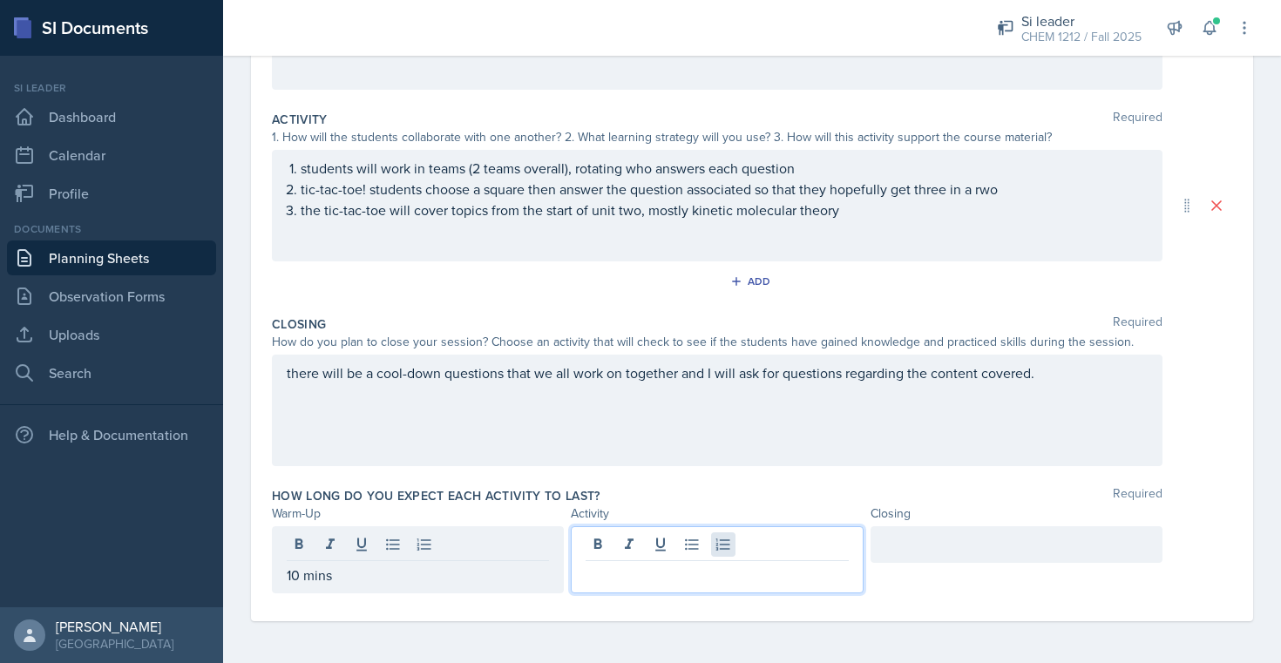
click at [711, 552] on div at bounding box center [717, 559] width 292 height 67
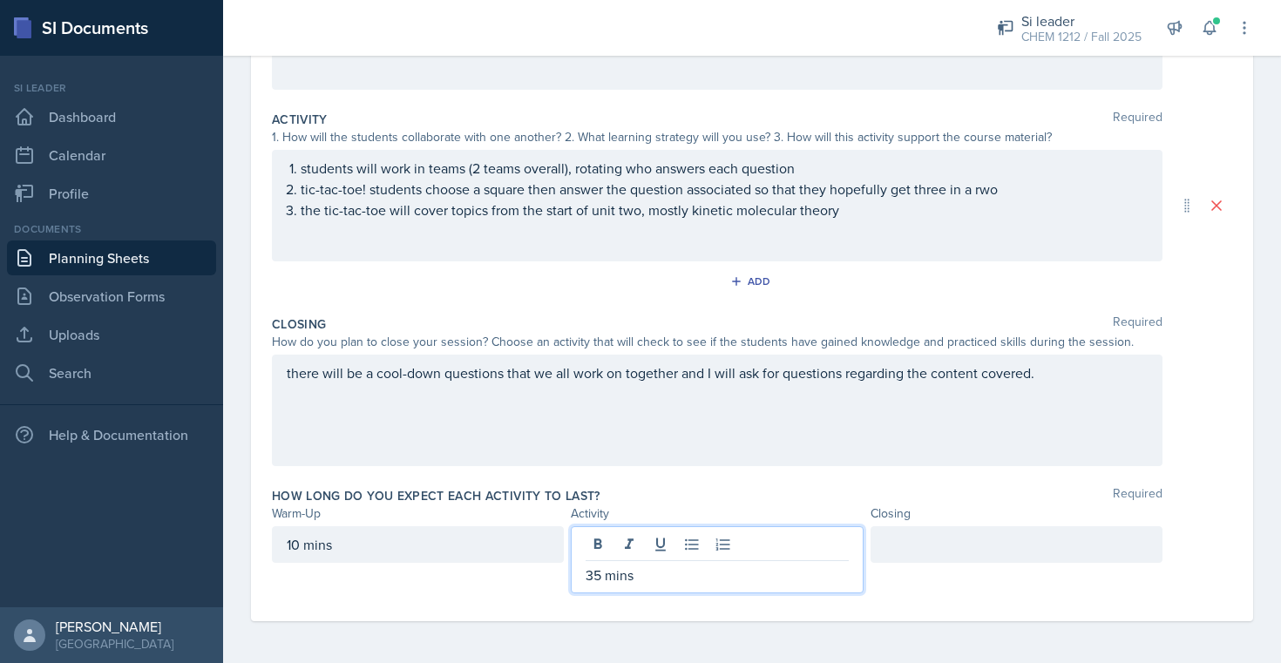
click at [978, 567] on div at bounding box center [1016, 559] width 292 height 67
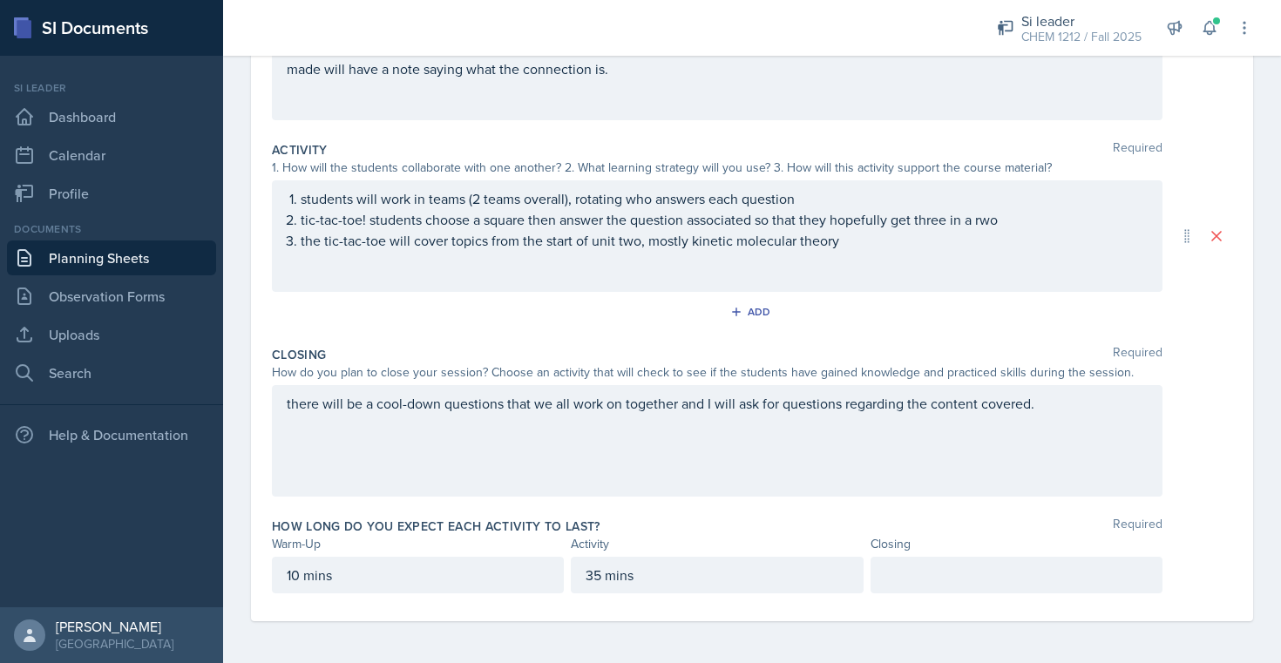
click at [978, 567] on p at bounding box center [1016, 575] width 262 height 21
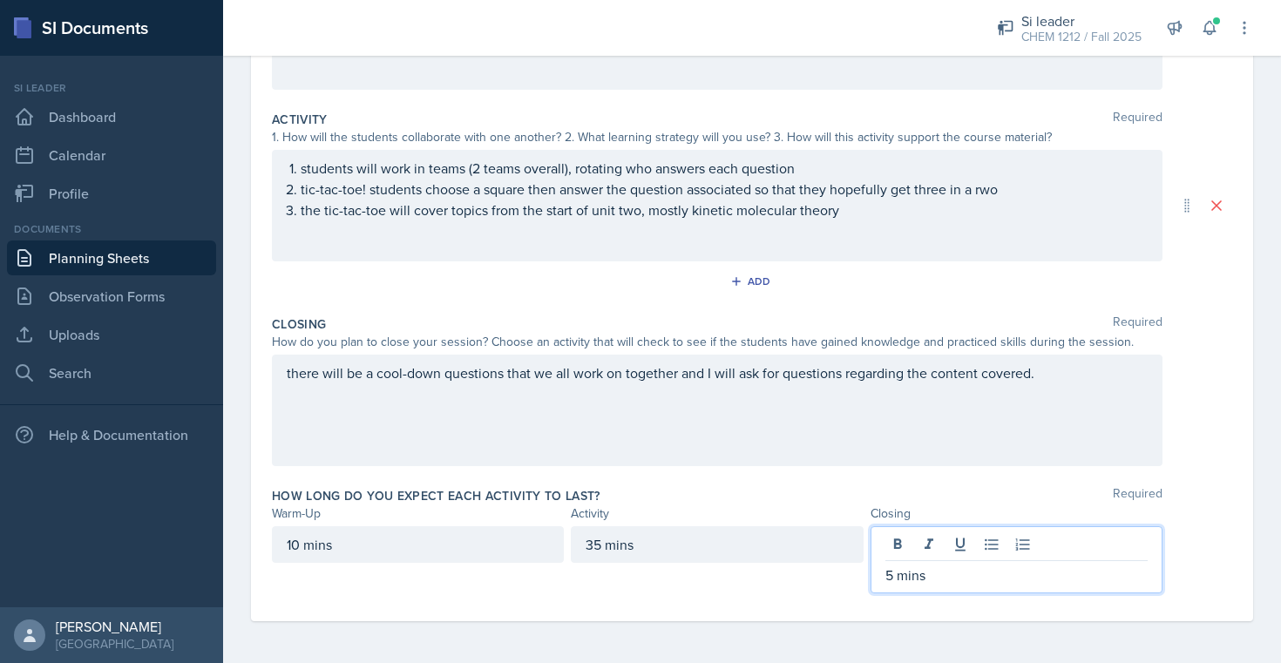
scroll to position [0, 0]
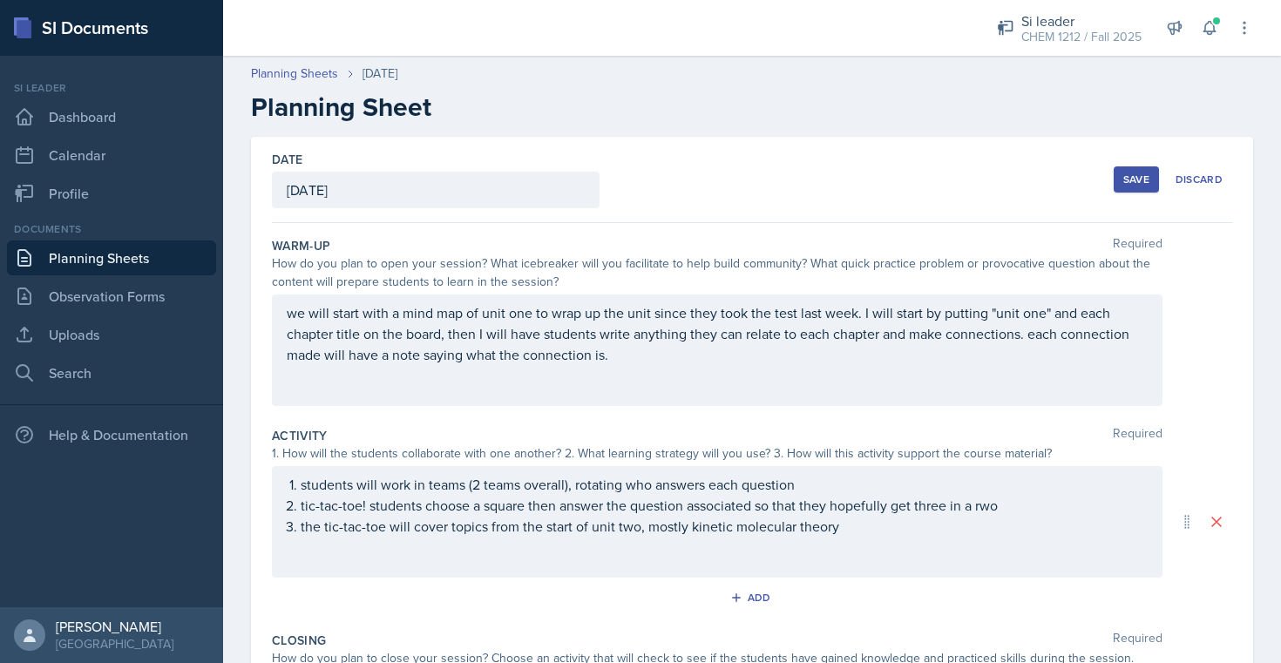
click at [1131, 202] on div "Date [DATE] [DATE] 31 1 2 3 4 5 6 7 8 9 10 11 12 13 14 15 16 17 18 19 20 21 22 …" at bounding box center [752, 180] width 960 height 86
click at [1135, 188] on button "Save" at bounding box center [1136, 179] width 45 height 26
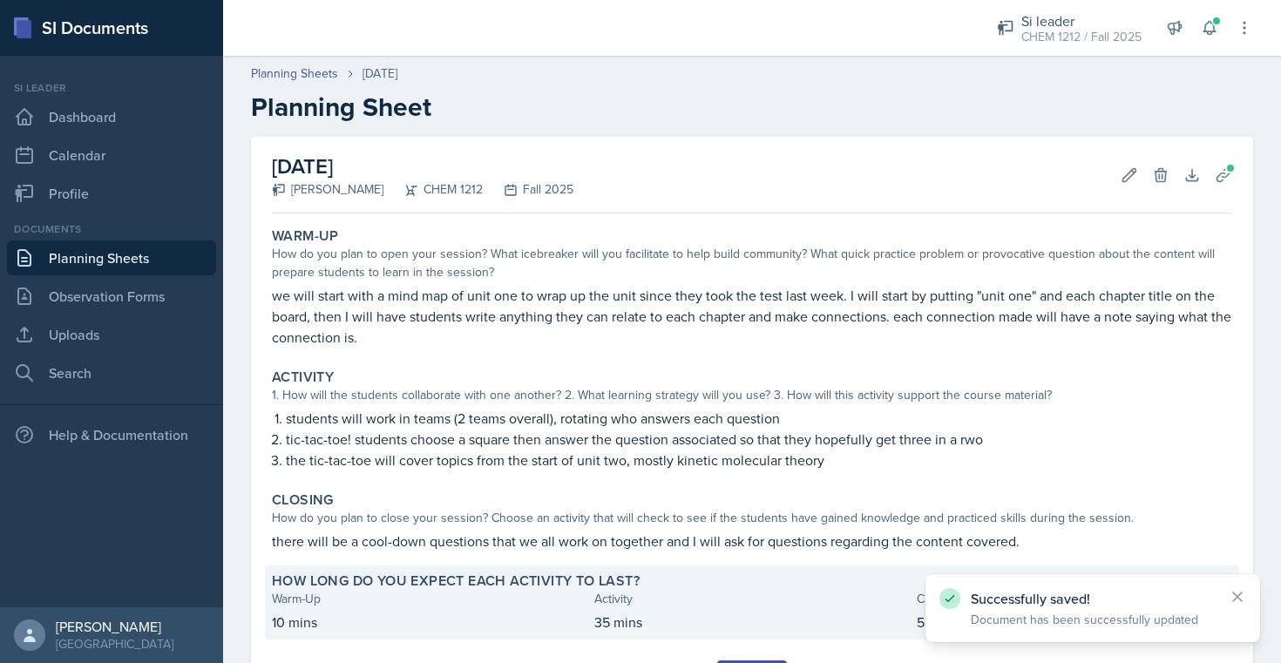
scroll to position [90, 0]
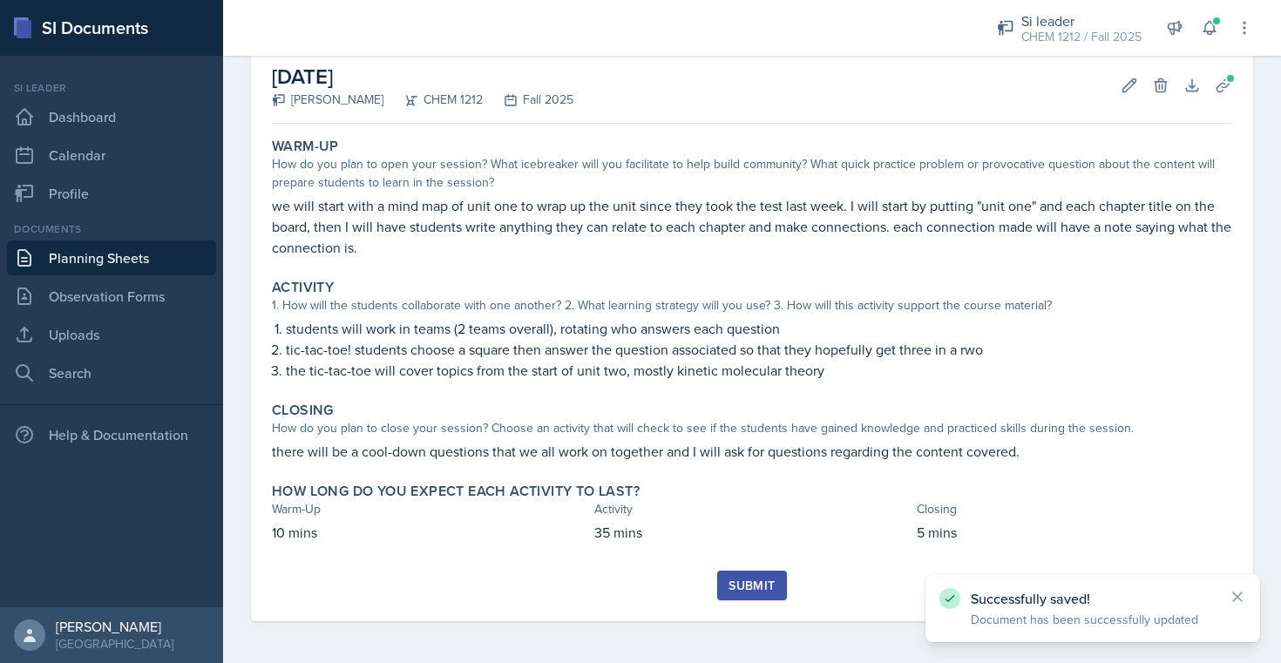
click at [746, 589] on div "Submit" at bounding box center [751, 586] width 46 height 14
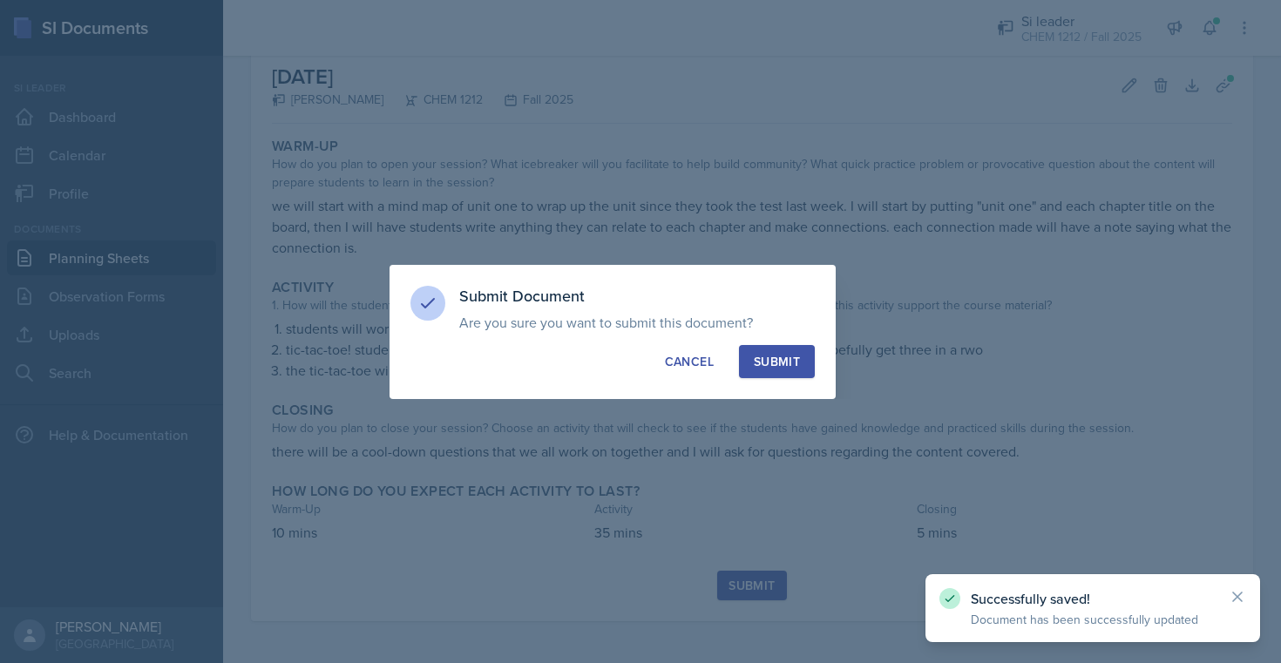
click at [798, 355] on div "Submit" at bounding box center [777, 361] width 46 height 17
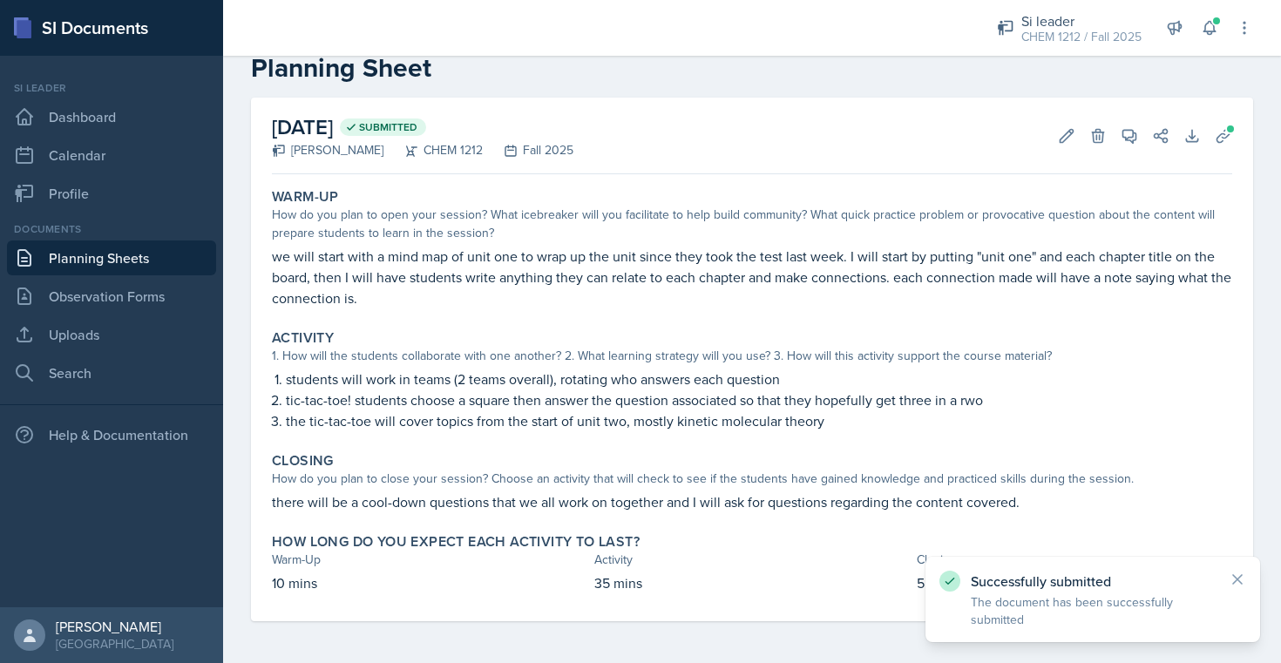
scroll to position [39, 0]
click at [1208, 17] on button at bounding box center [1209, 27] width 31 height 31
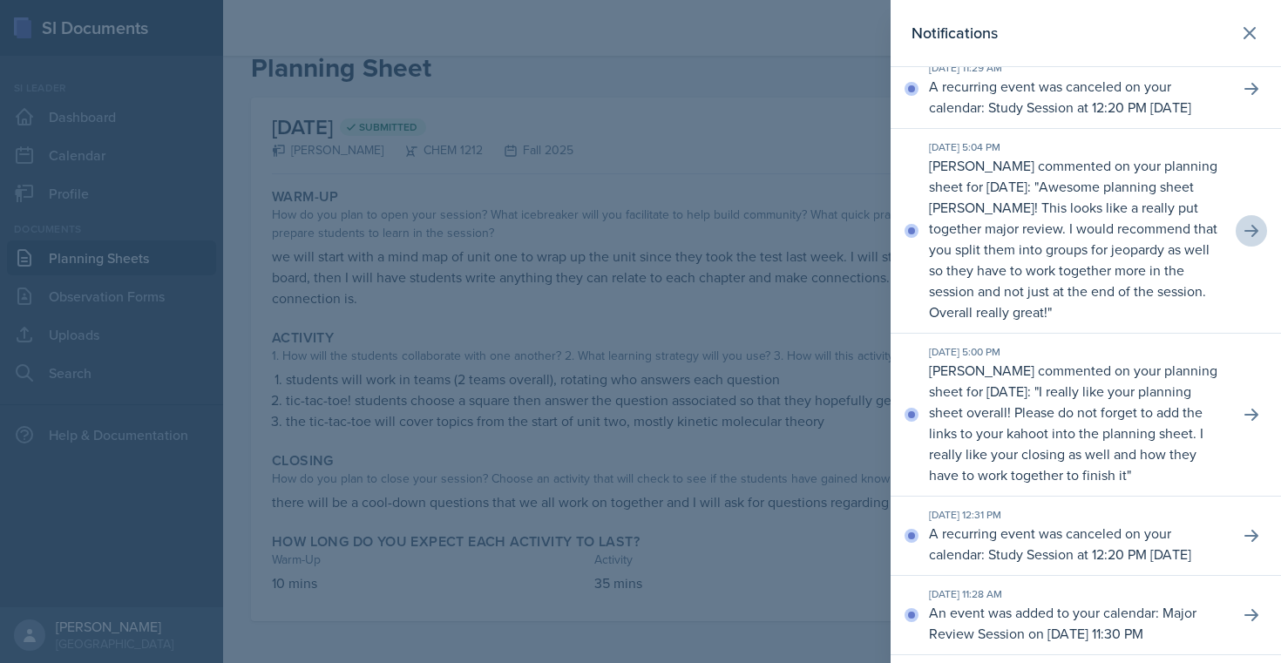
scroll to position [20, 0]
click at [1255, 237] on icon at bounding box center [1250, 228] width 17 height 17
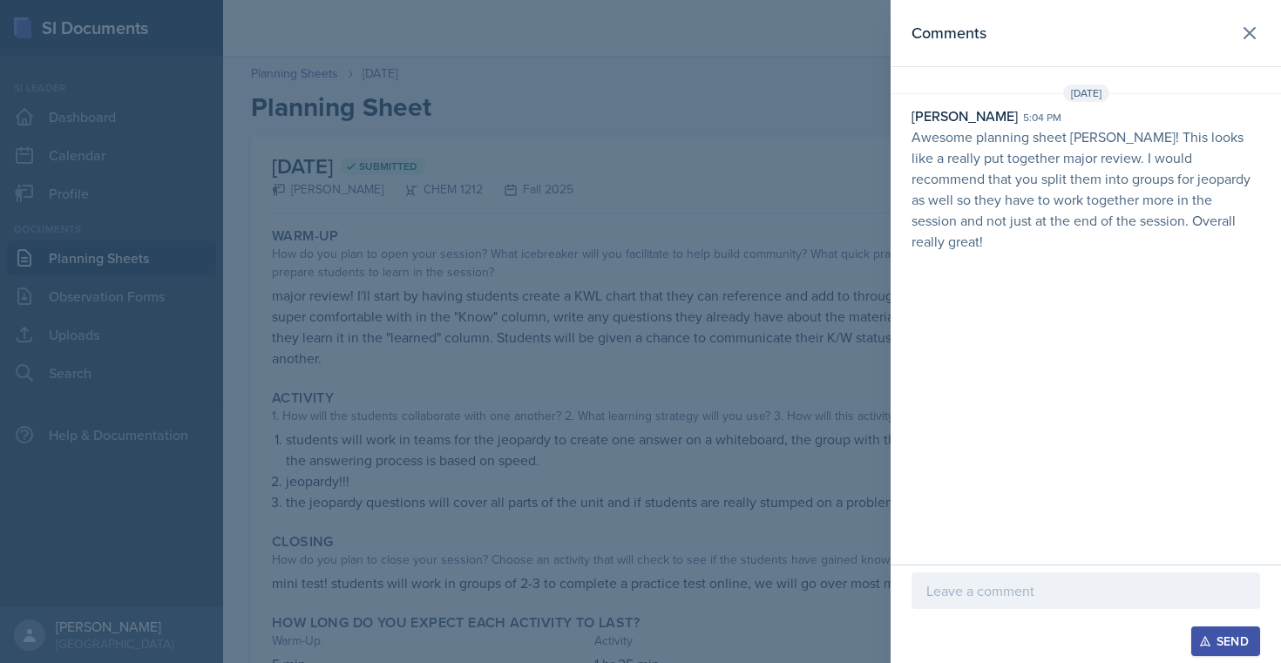
click at [1039, 589] on p at bounding box center [1085, 590] width 319 height 21
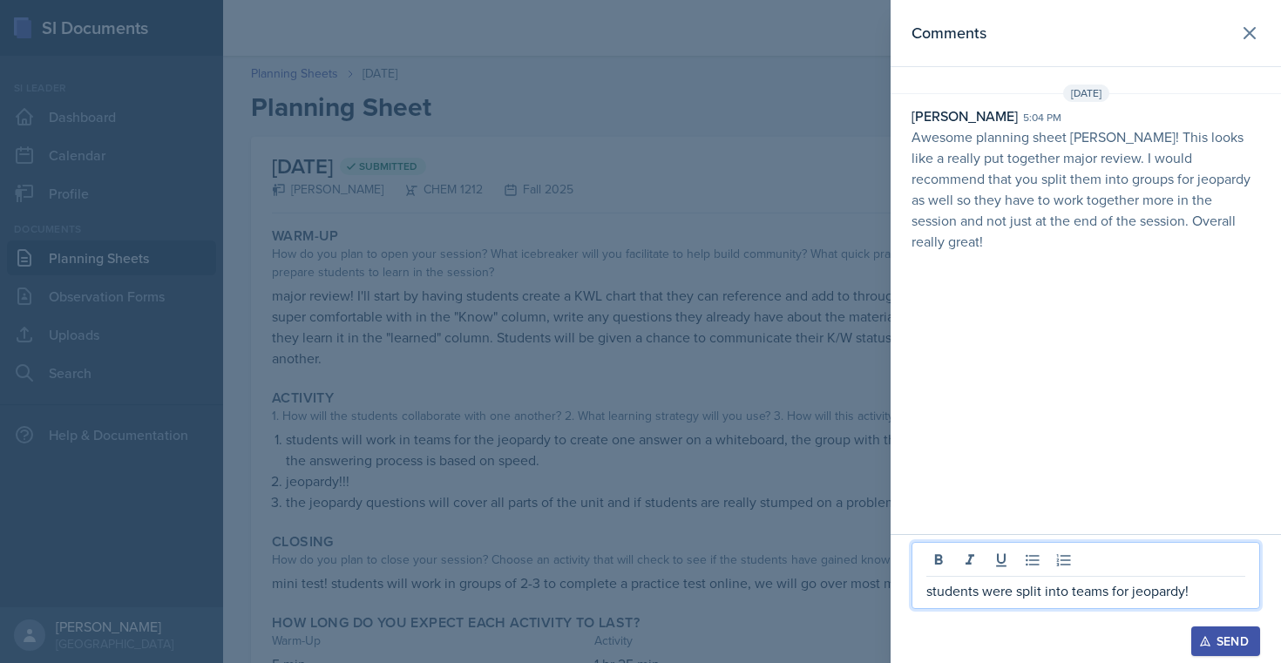
click at [1237, 647] on div "Send" at bounding box center [1225, 641] width 46 height 14
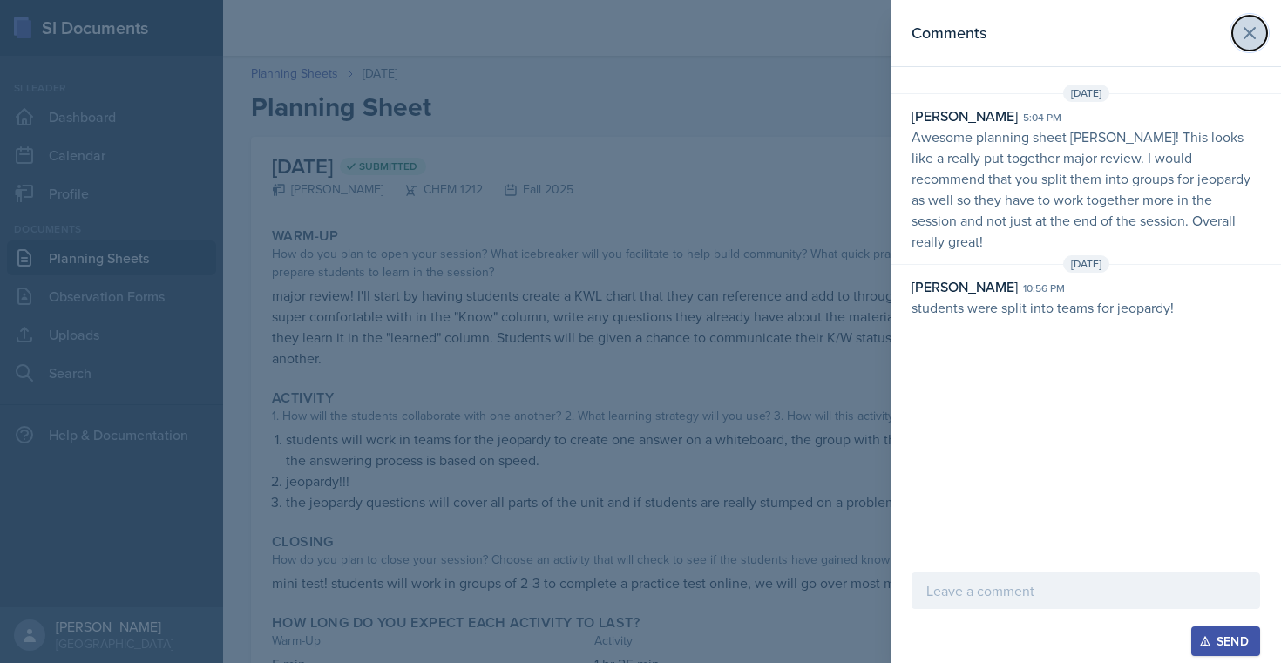
click at [1259, 45] on button at bounding box center [1249, 33] width 35 height 35
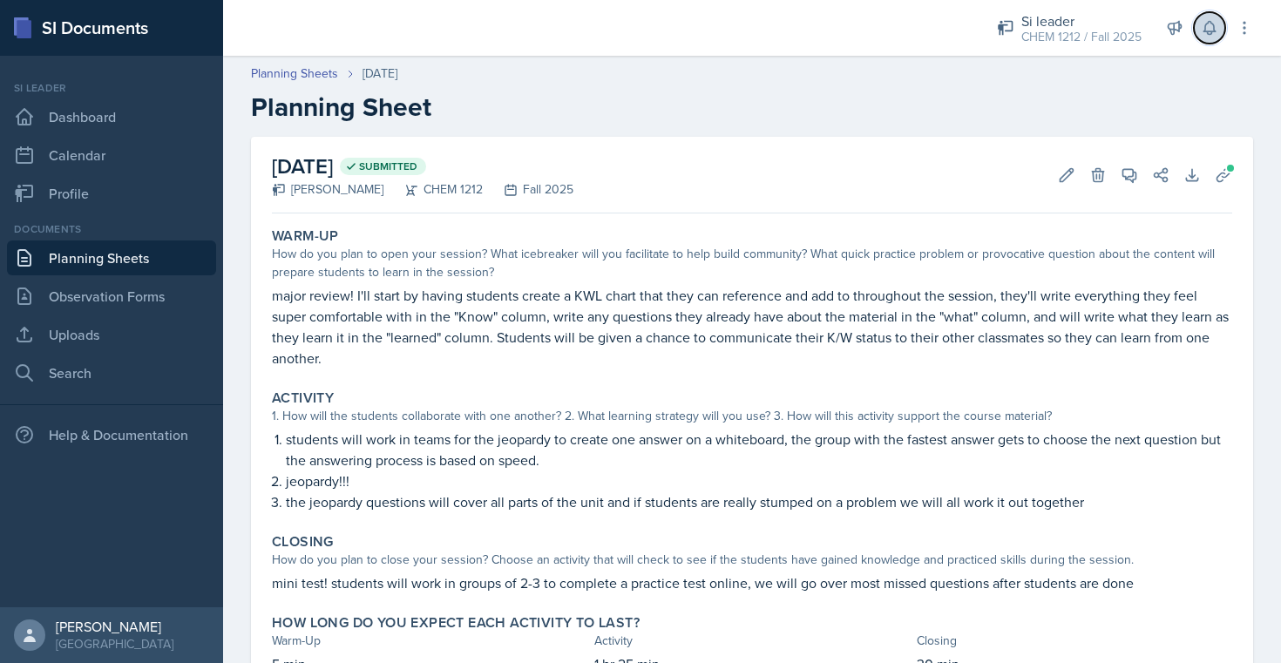
click at [1202, 36] on icon at bounding box center [1209, 27] width 17 height 17
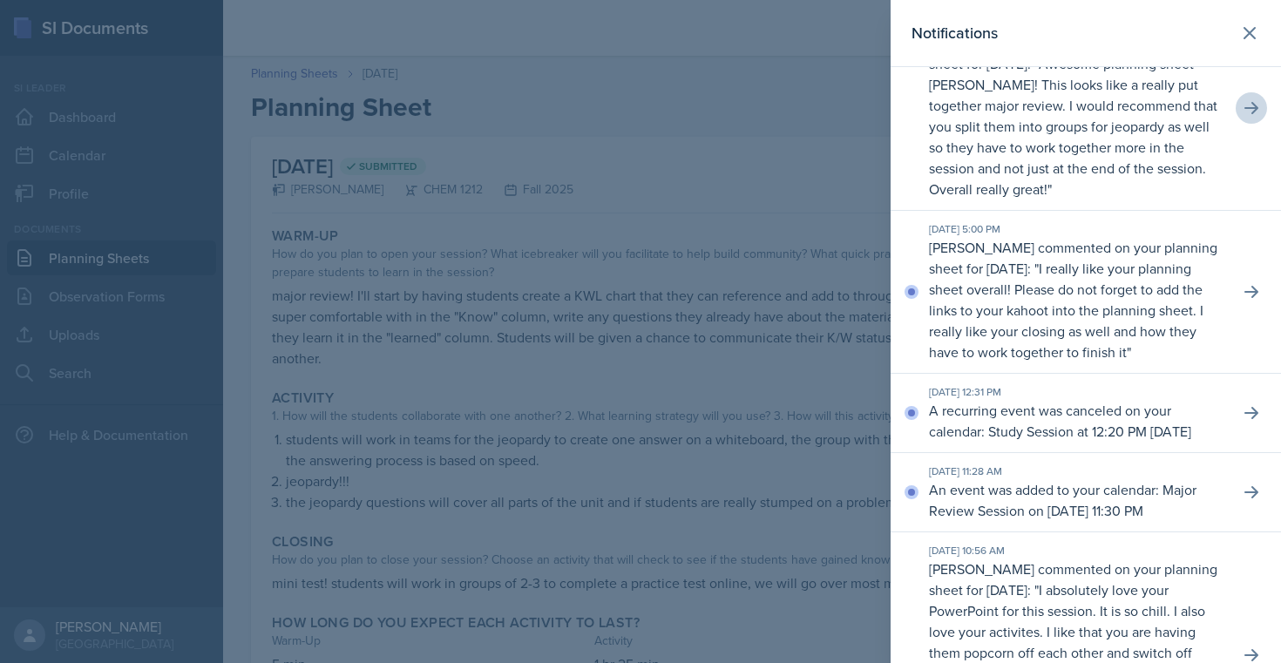
scroll to position [142, 0]
click at [1258, 299] on icon at bounding box center [1250, 289] width 17 height 17
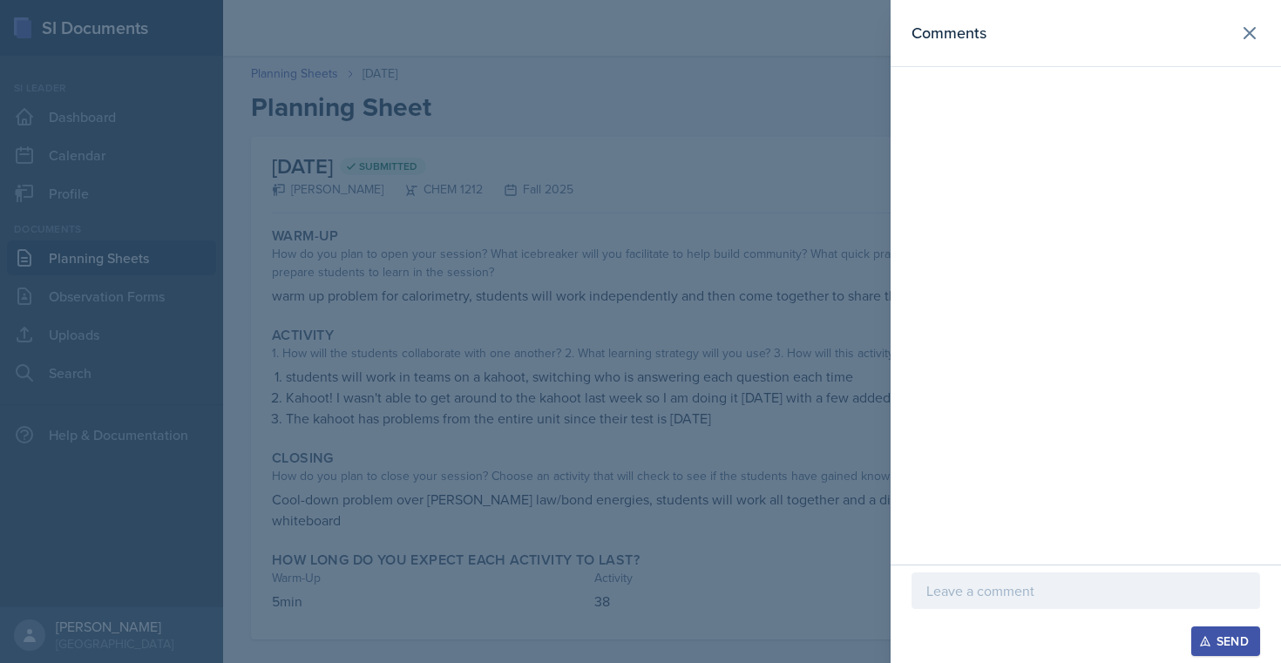
click at [1046, 592] on p at bounding box center [1085, 590] width 319 height 21
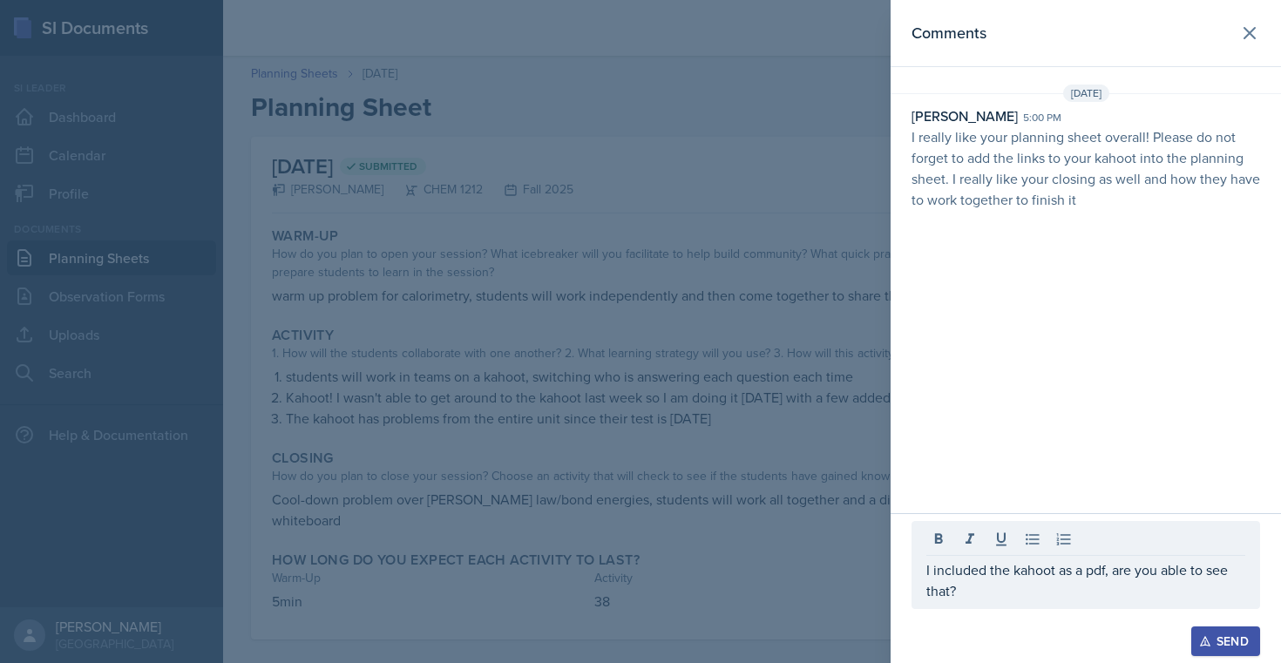
click at [1220, 645] on div "Send" at bounding box center [1225, 641] width 46 height 14
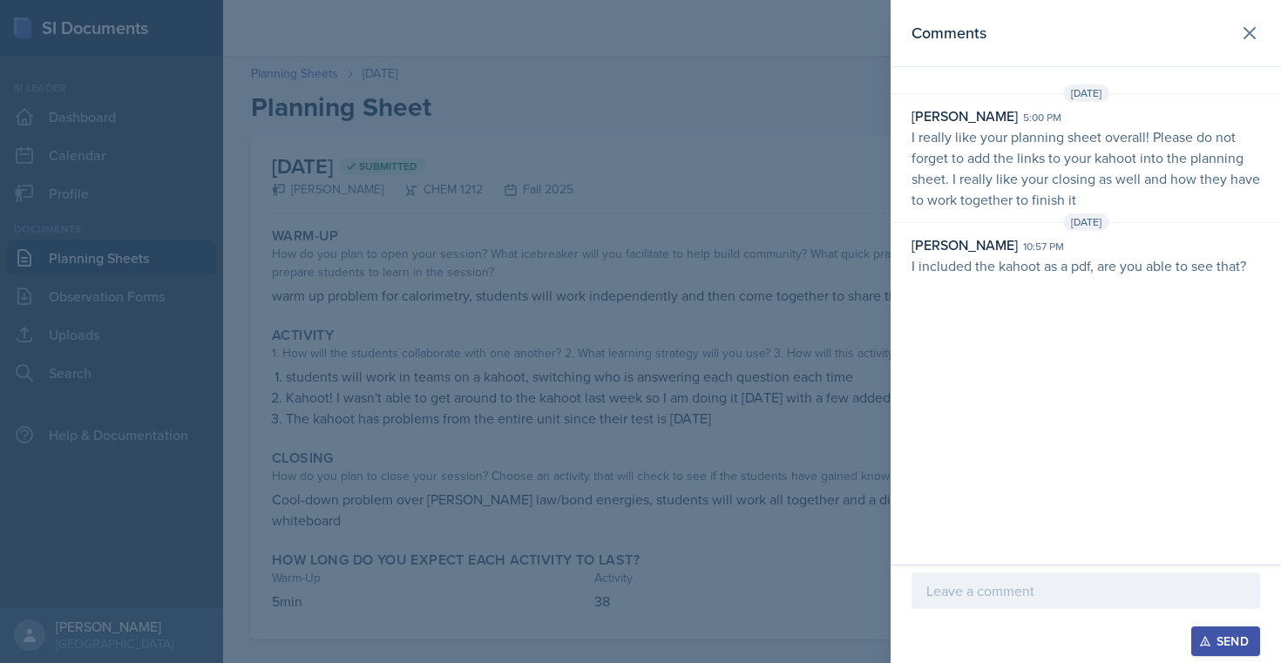
click at [1268, 35] on header "Comments" at bounding box center [1085, 33] width 390 height 67
click at [1264, 35] on button at bounding box center [1249, 33] width 35 height 35
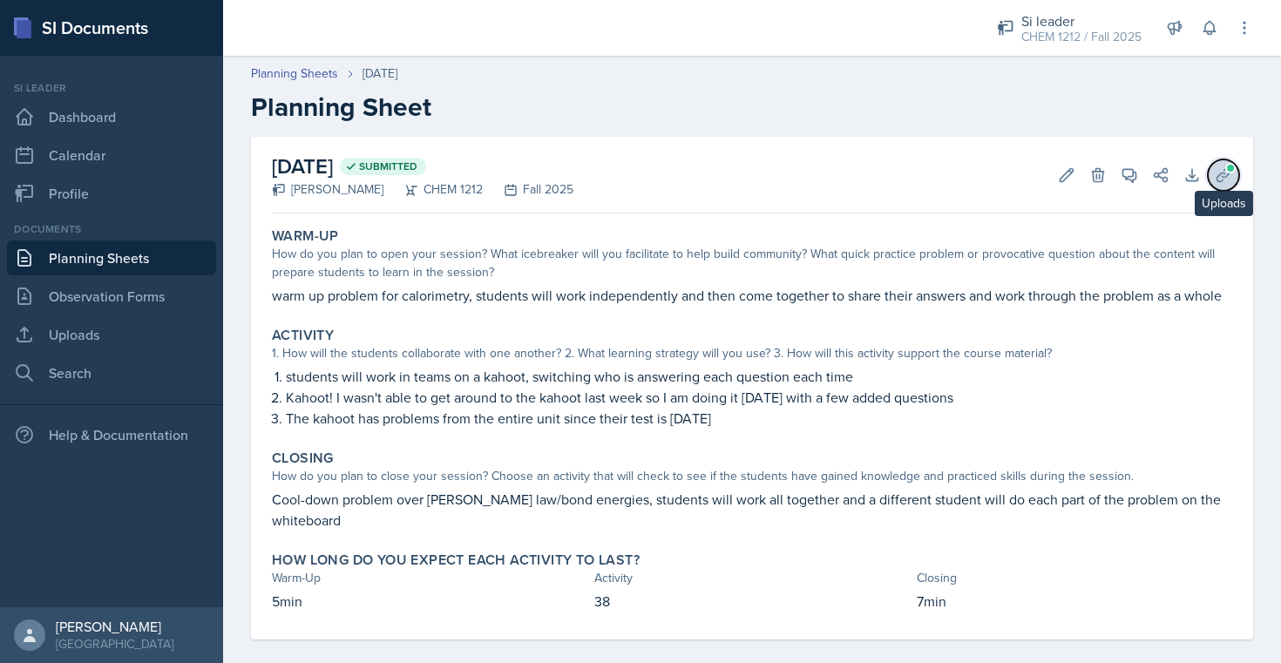
click at [1230, 172] on span at bounding box center [1230, 168] width 10 height 10
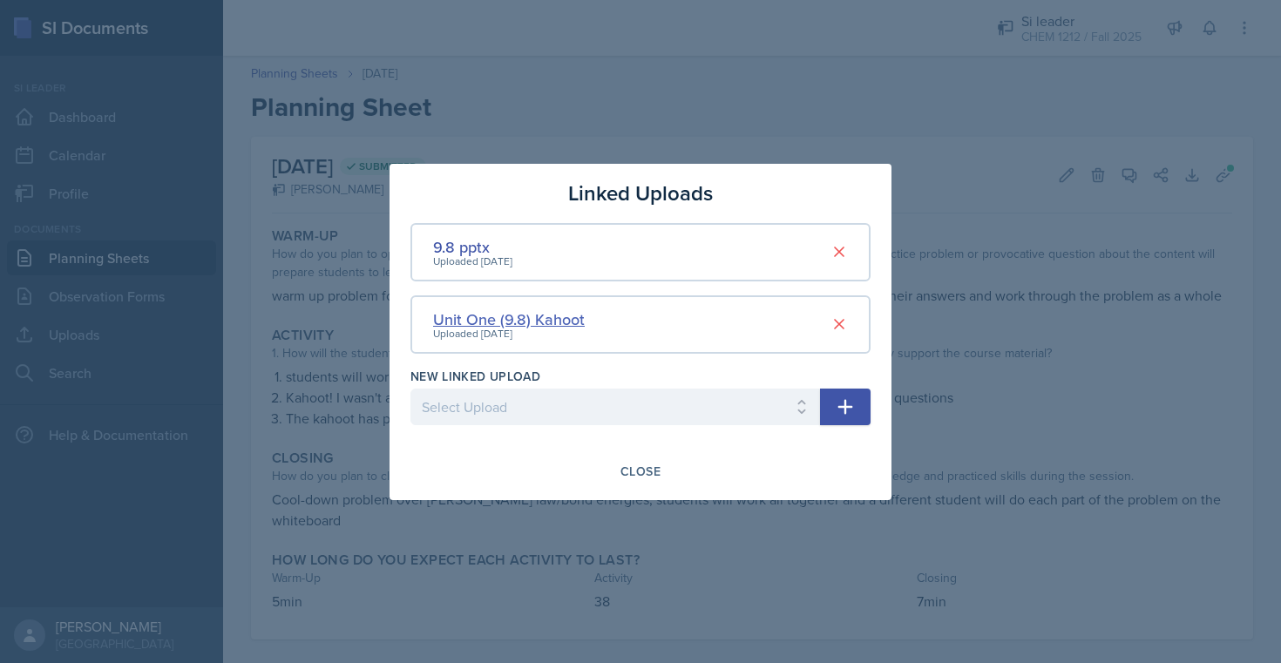
click at [527, 316] on div "Unit One (9.8) Kahoot" at bounding box center [509, 320] width 152 height 24
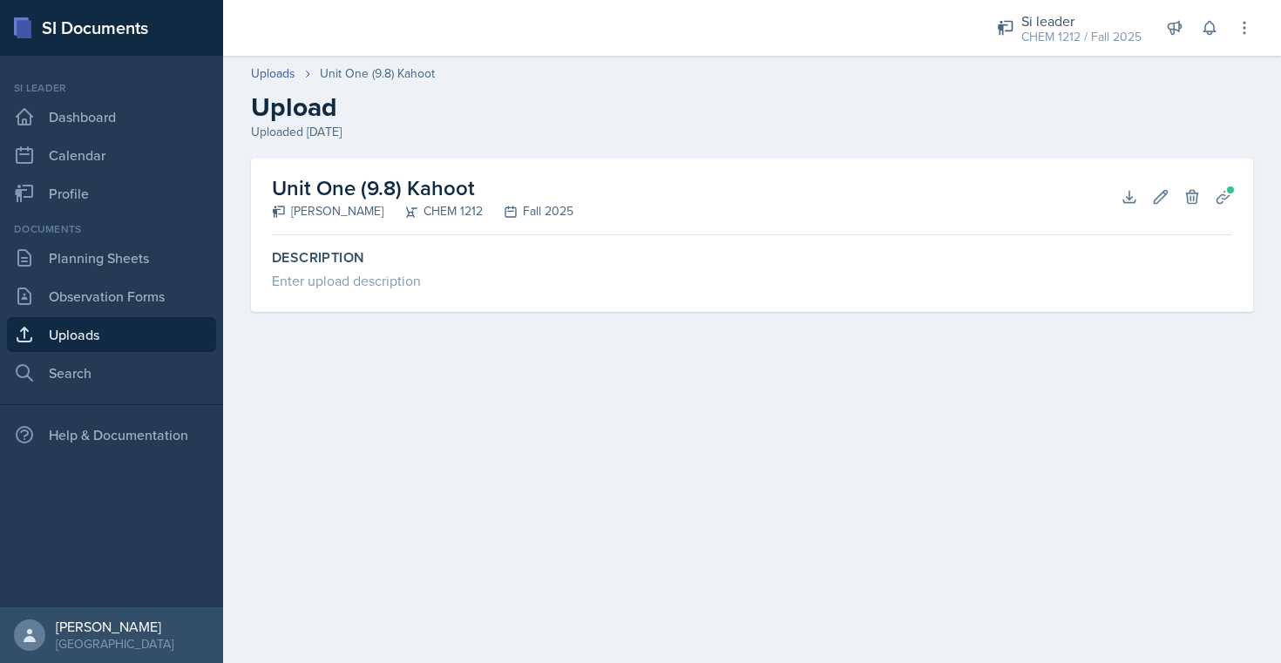
click at [521, 213] on div "Fall 2025" at bounding box center [528, 211] width 91 height 18
click at [1124, 192] on icon at bounding box center [1129, 196] width 17 height 17
click at [117, 243] on link "Planning Sheets" at bounding box center [111, 257] width 209 height 35
